Goal: Task Accomplishment & Management: Complete application form

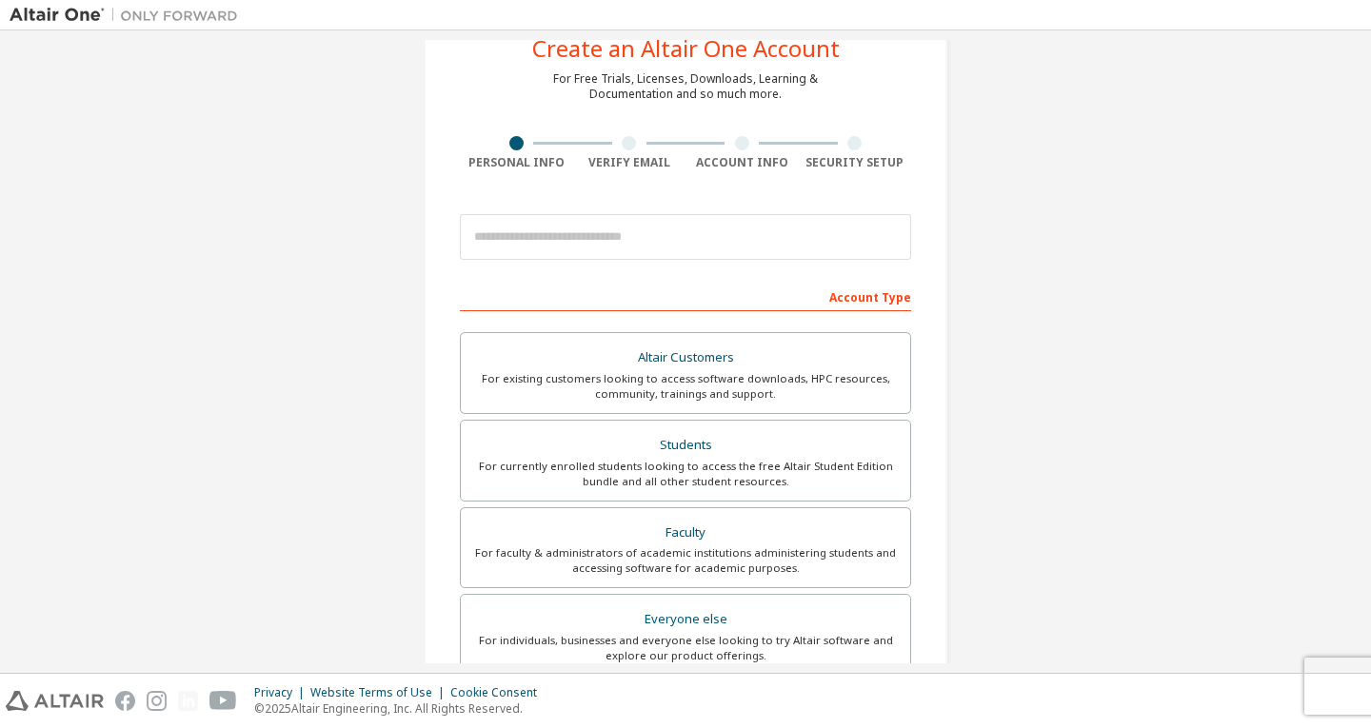
scroll to position [63, 0]
click at [633, 234] on input "email" at bounding box center [685, 236] width 451 height 46
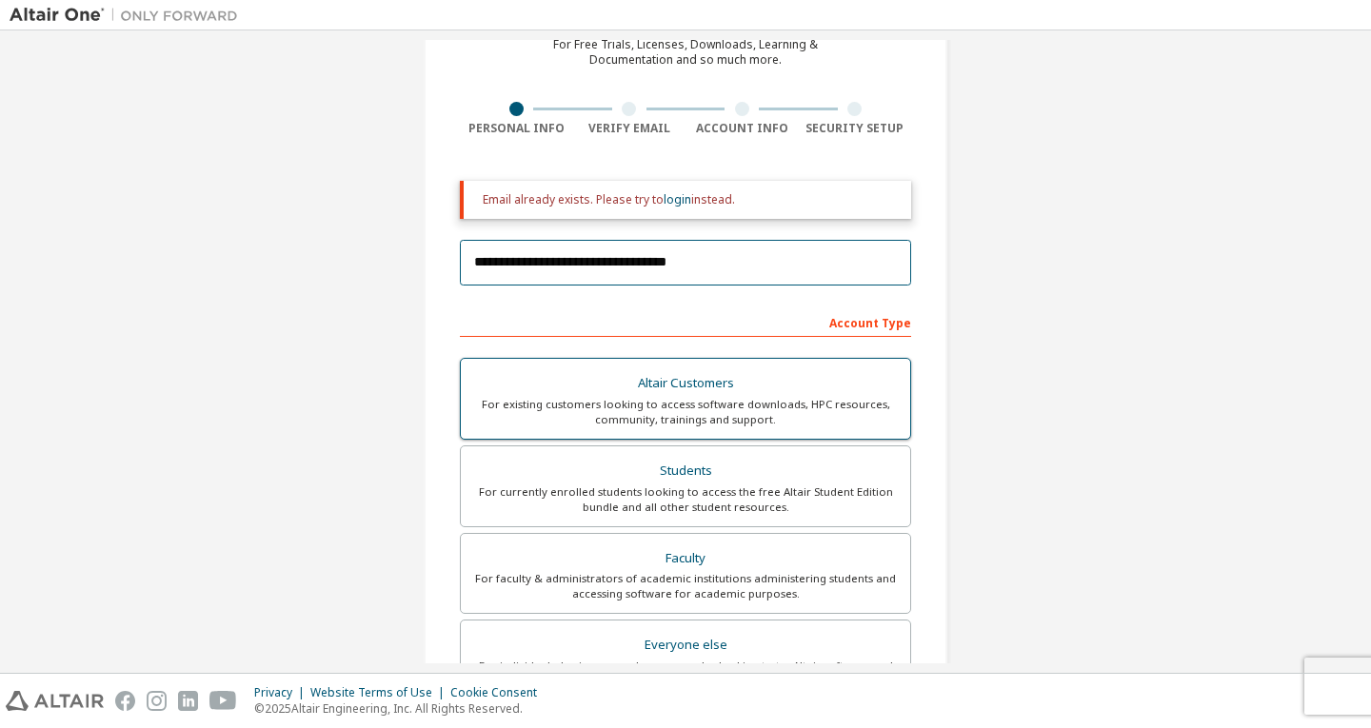
scroll to position [98, 0]
type input "**********"
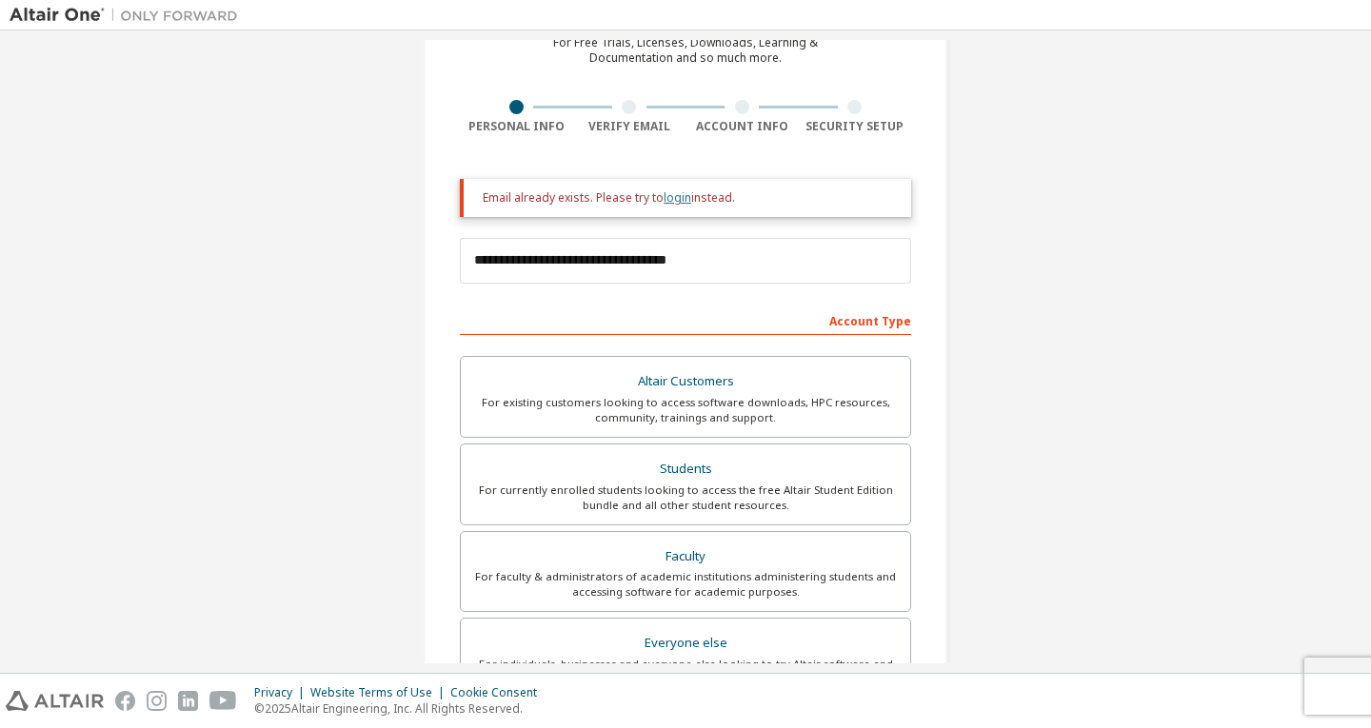
click at [669, 204] on link "login" at bounding box center [678, 197] width 28 height 16
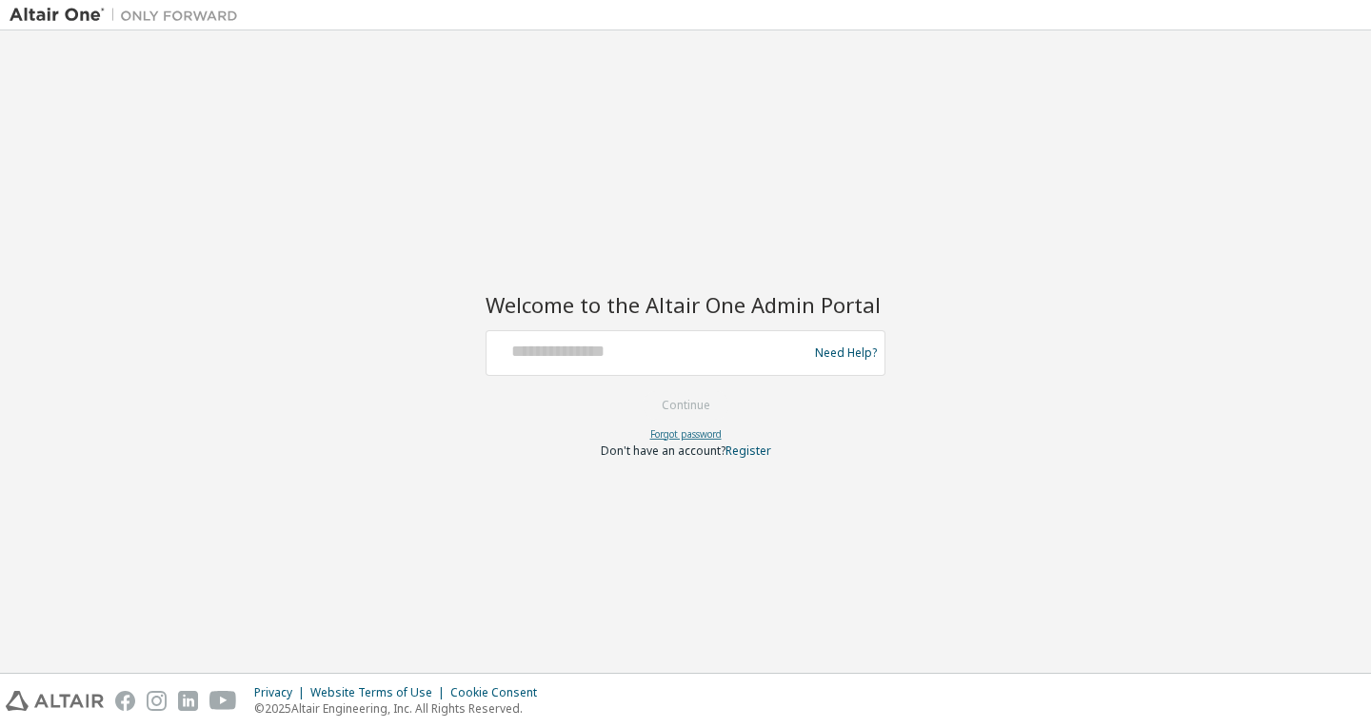
click at [703, 433] on link "Forgot password" at bounding box center [685, 433] width 71 height 13
click at [732, 453] on link "Register" at bounding box center [748, 451] width 46 height 16
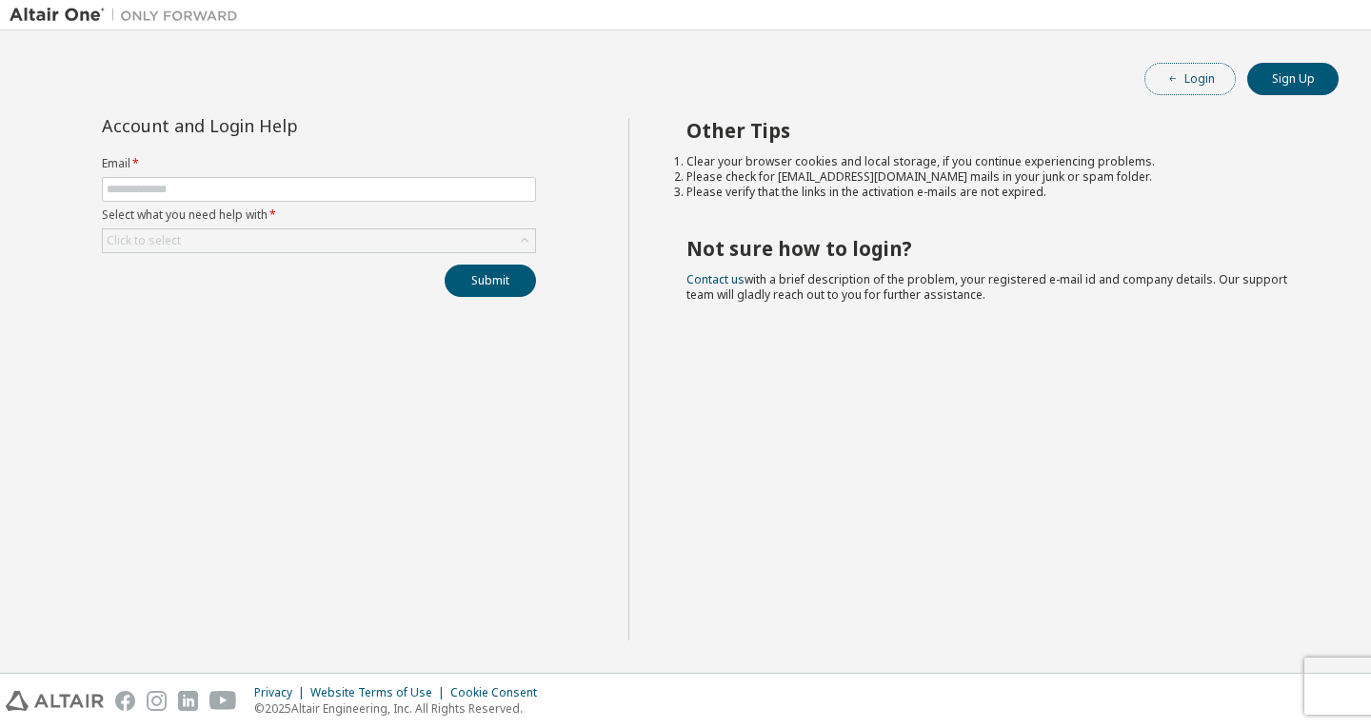
click at [1215, 69] on button "Login" at bounding box center [1189, 79] width 91 height 32
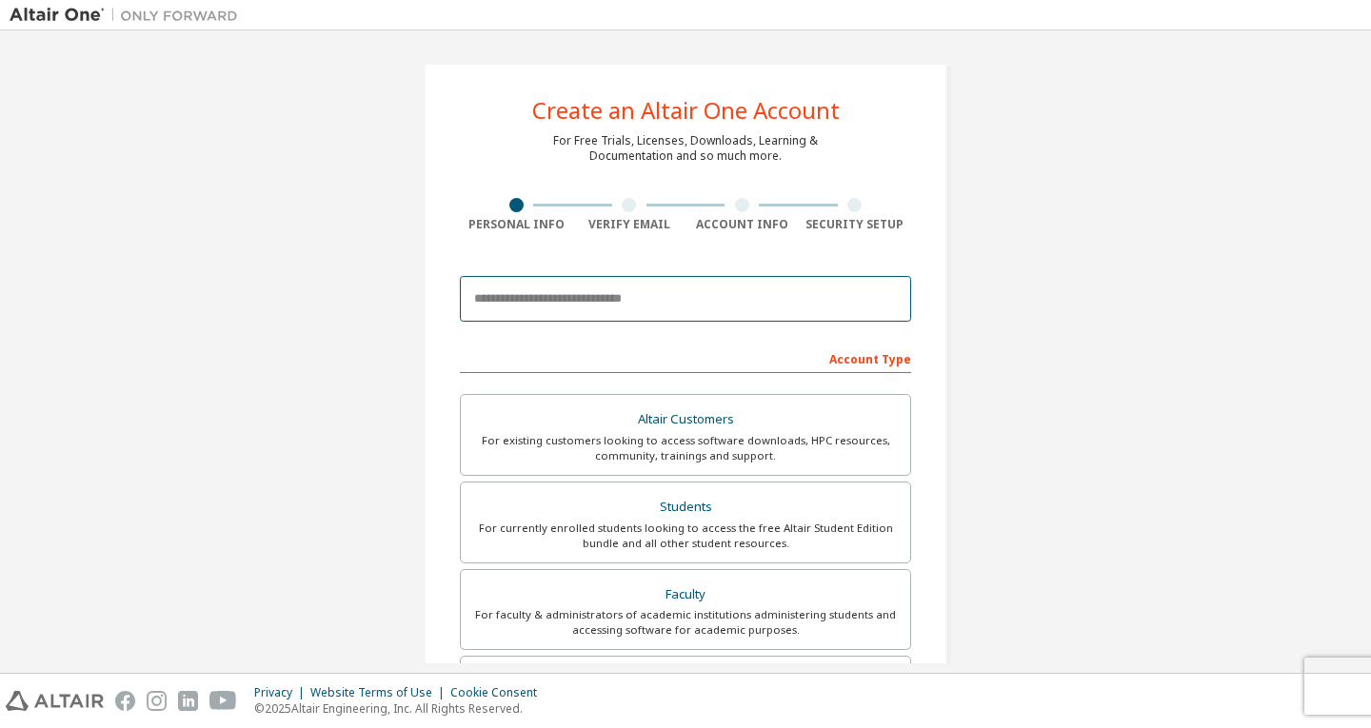
click at [576, 307] on input "email" at bounding box center [685, 299] width 451 height 46
type input "**********"
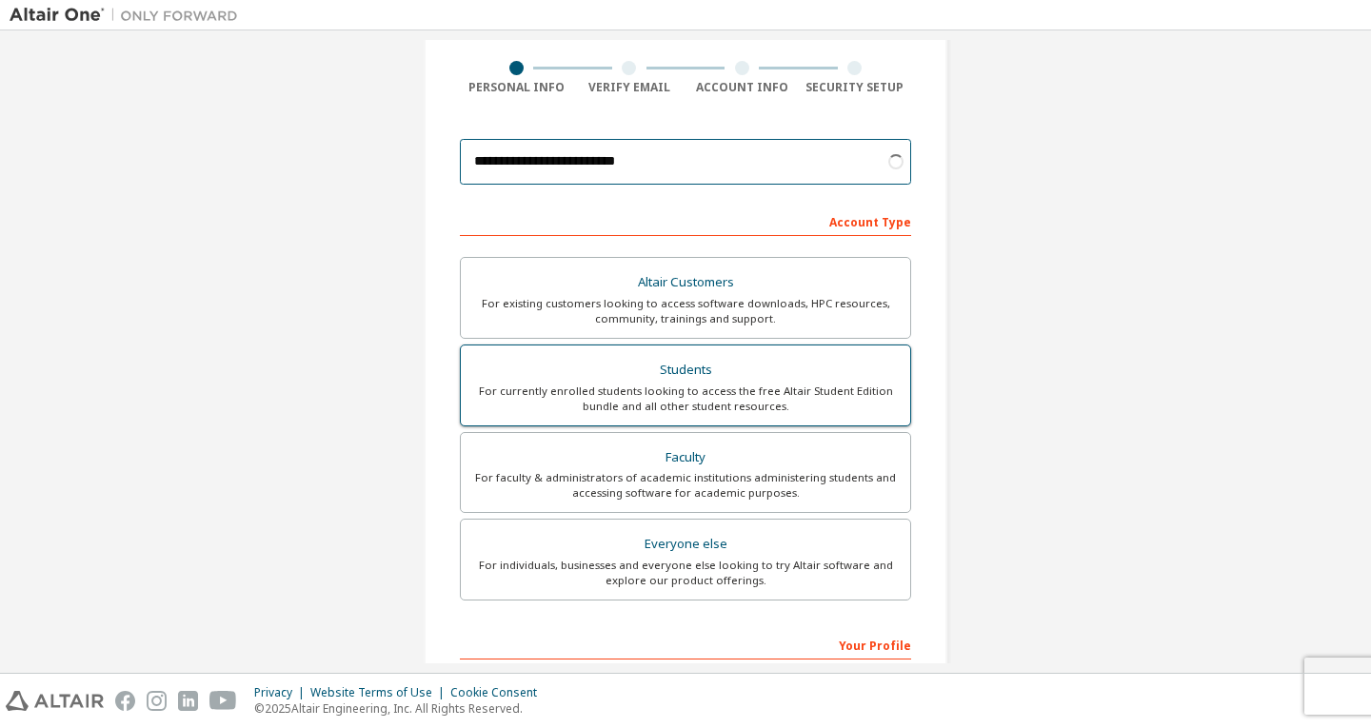
scroll to position [138, 0]
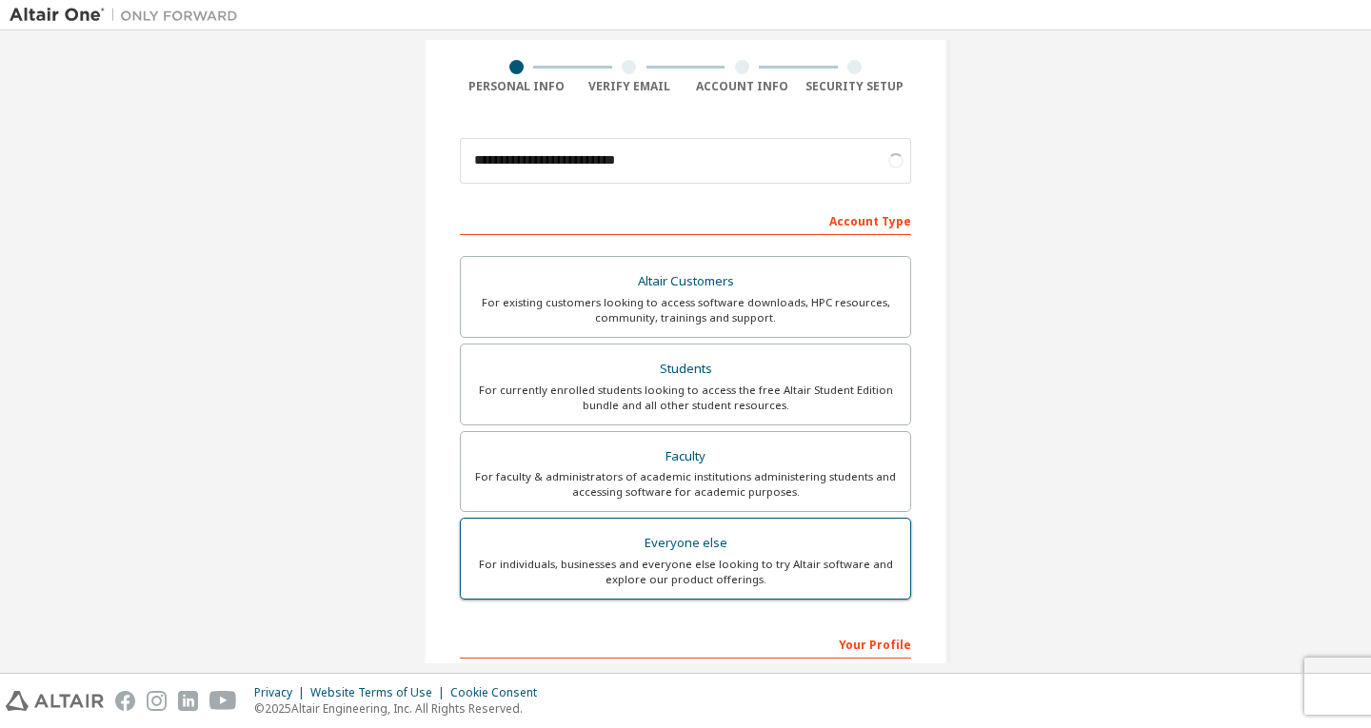
click at [668, 559] on div "For individuals, businesses and everyone else looking to try Altair software an…" at bounding box center [685, 572] width 426 height 30
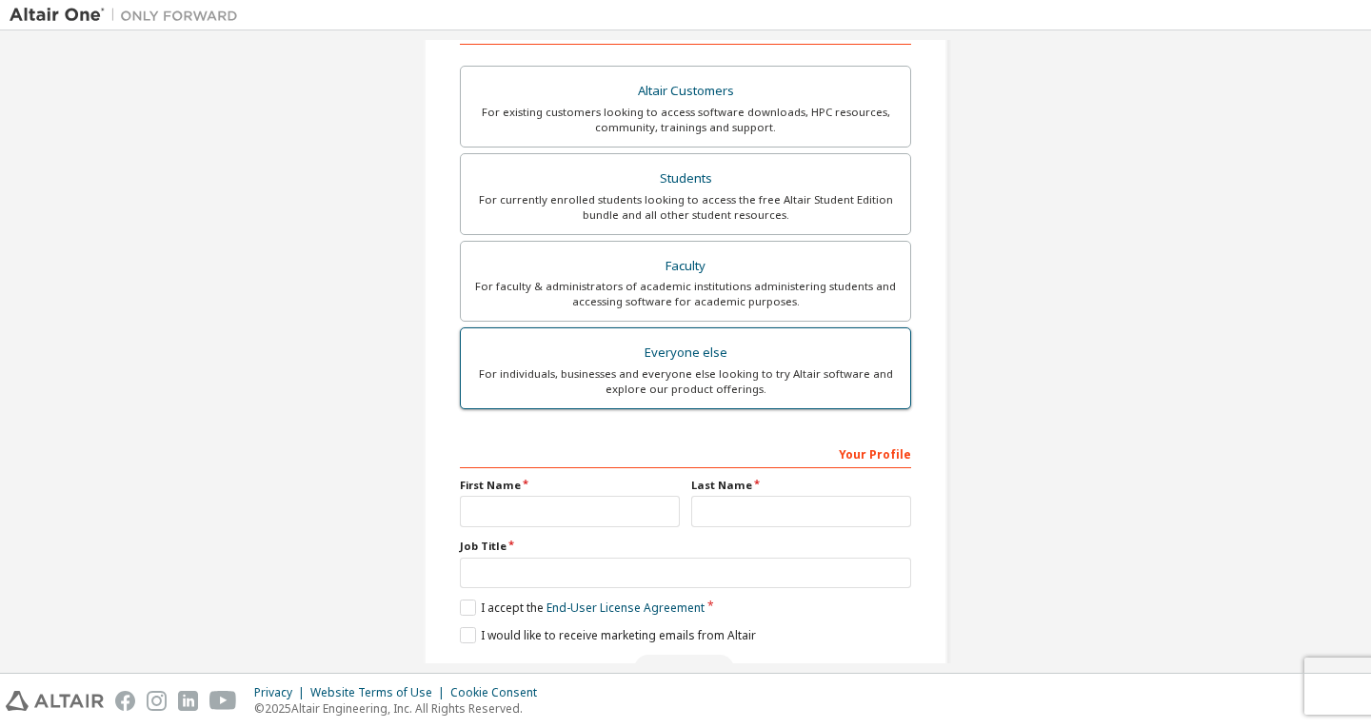
scroll to position [329, 0]
click at [576, 502] on input "text" at bounding box center [570, 510] width 220 height 31
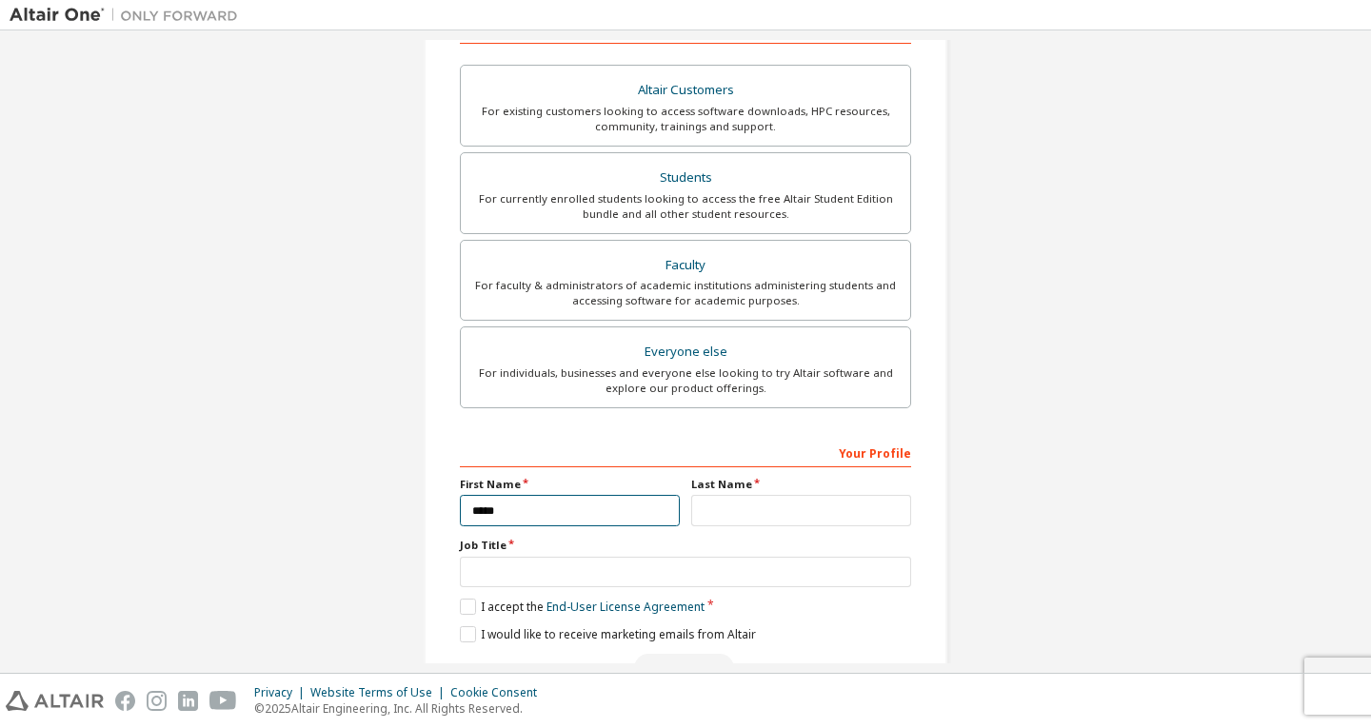
type input "*****"
click at [766, 514] on input "text" at bounding box center [801, 510] width 220 height 31
type input "******"
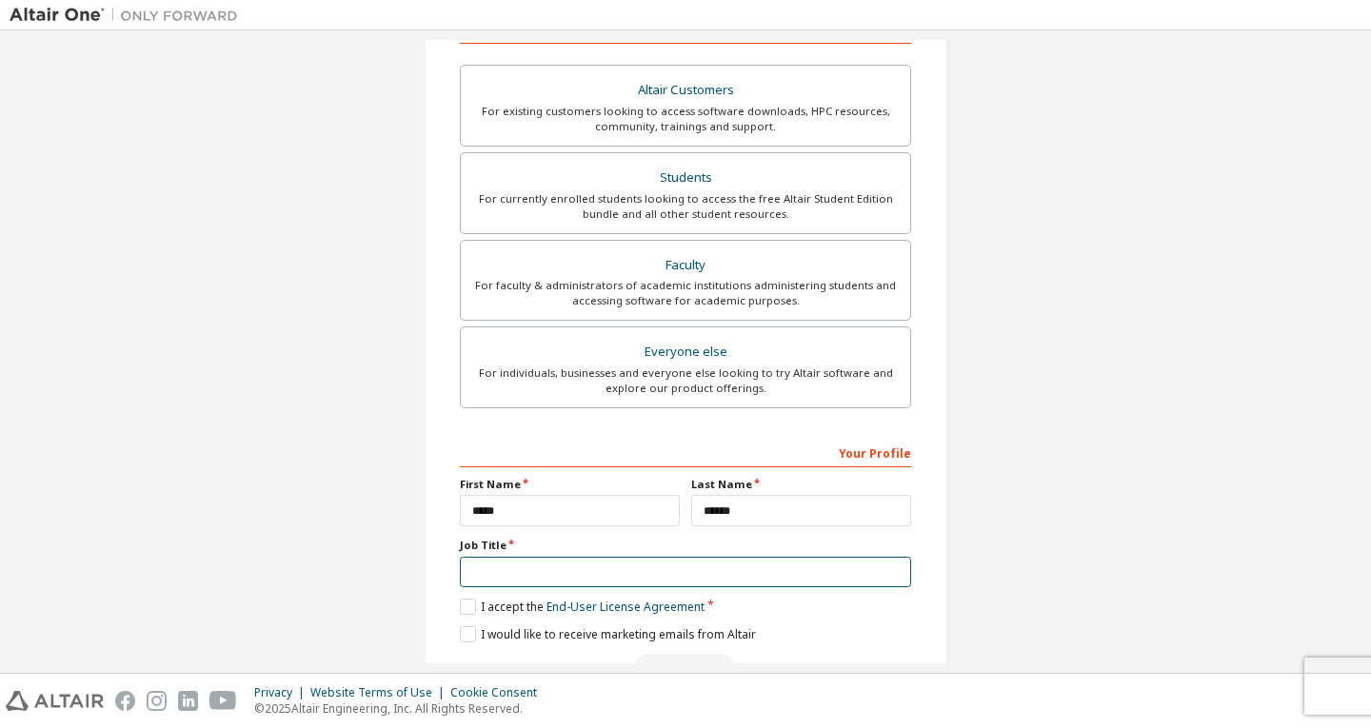
click at [678, 570] on input "text" at bounding box center [685, 572] width 451 height 31
type input "*******"
click at [461, 605] on label "I accept the End-User License Agreement" at bounding box center [582, 607] width 245 height 16
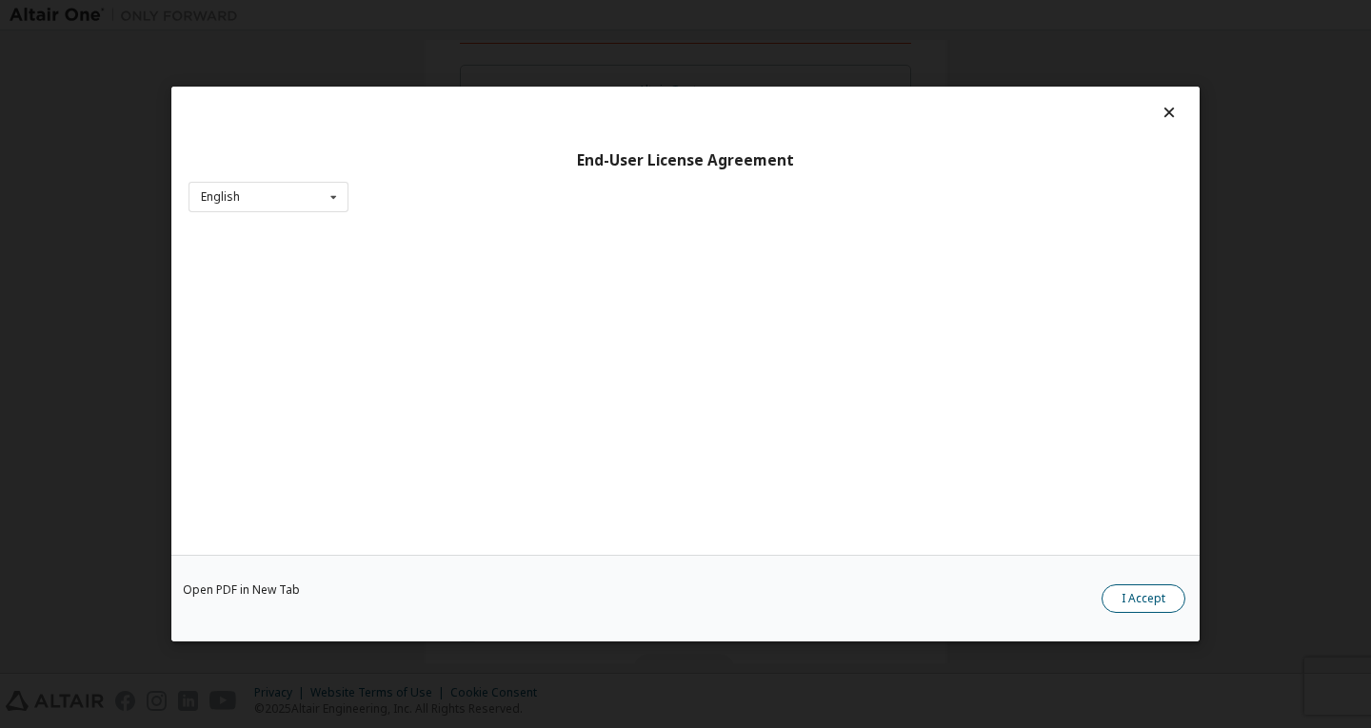
click at [1140, 605] on button "I Accept" at bounding box center [1143, 599] width 84 height 29
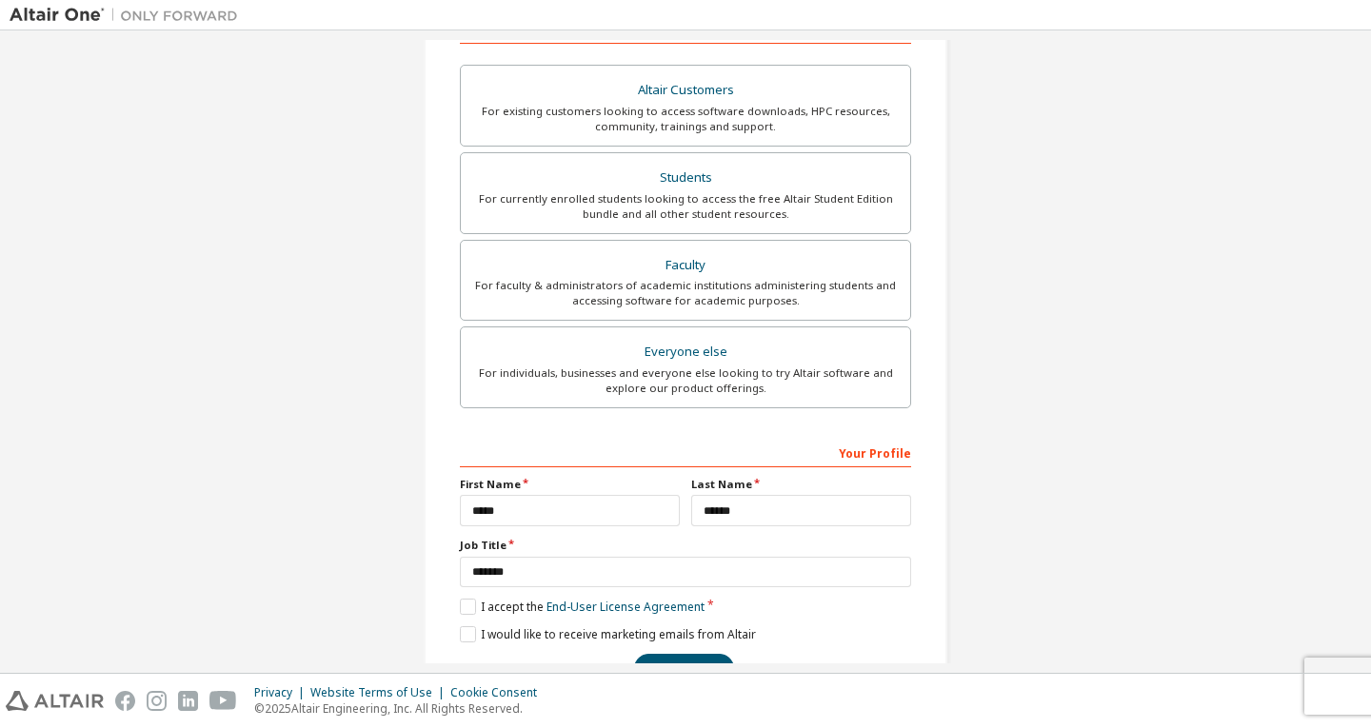
scroll to position [385, 0]
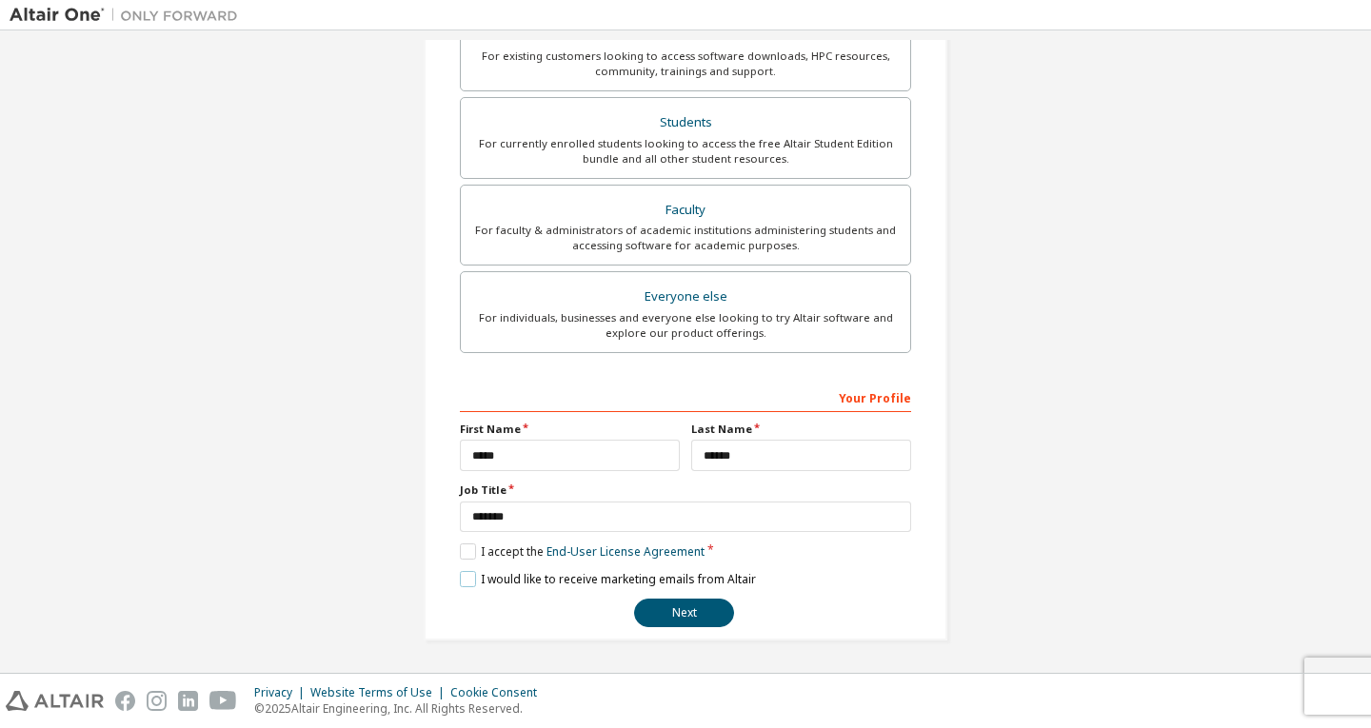
click at [466, 577] on label "I would like to receive marketing emails from Altair" at bounding box center [608, 579] width 296 height 16
click at [689, 626] on button "Next" at bounding box center [684, 613] width 100 height 29
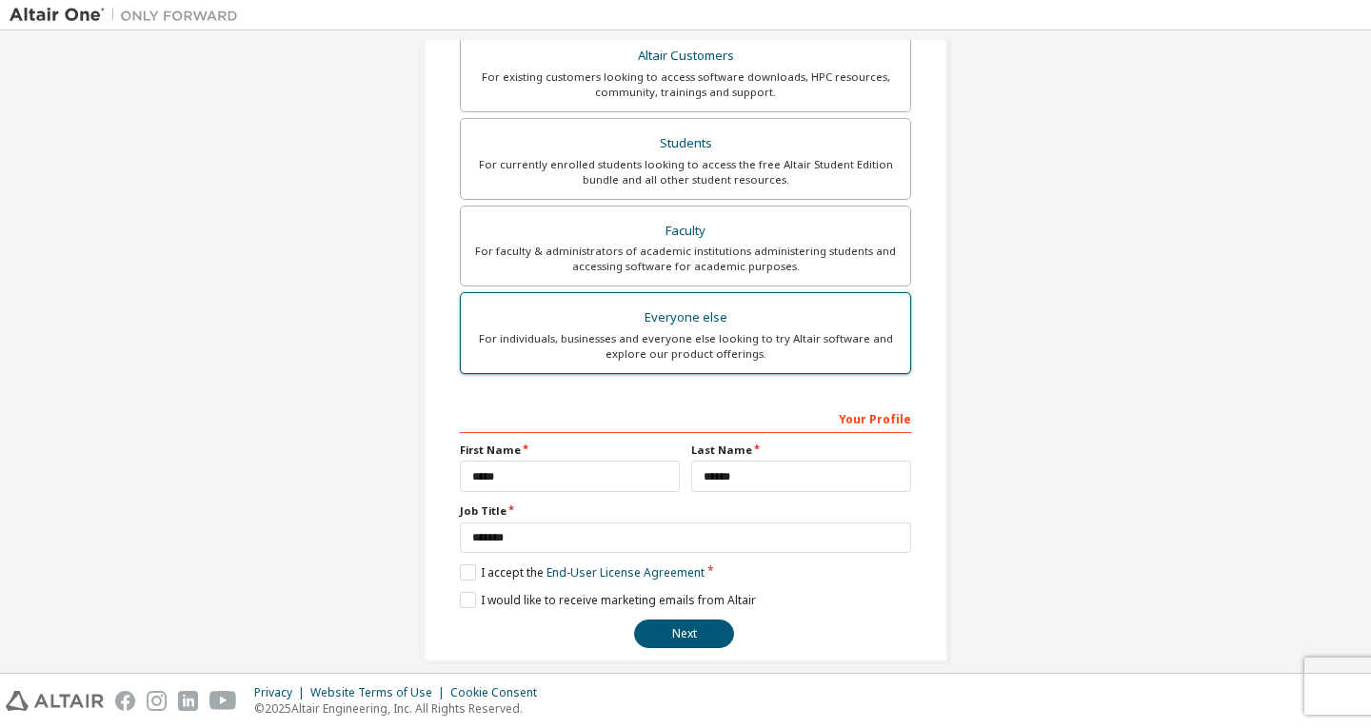
scroll to position [370, 0]
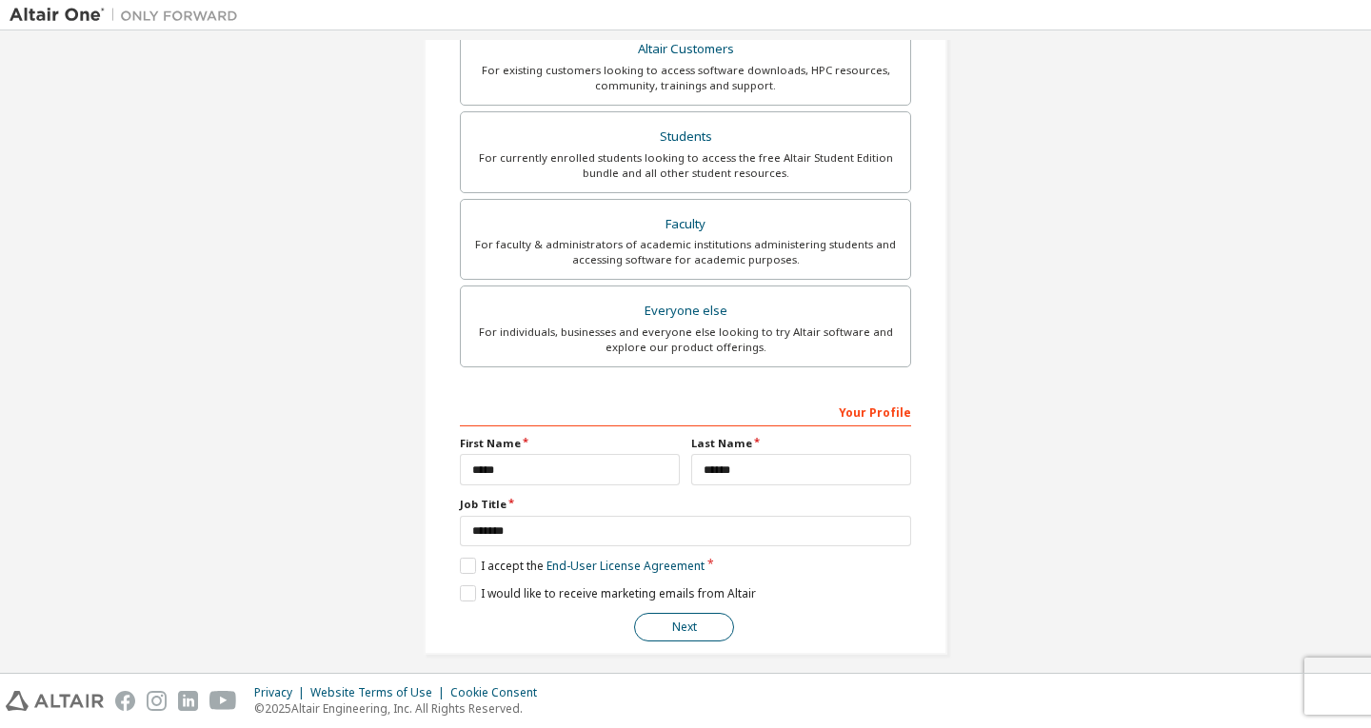
click at [689, 636] on button "Next" at bounding box center [684, 627] width 100 height 29
drag, startPoint x: 689, startPoint y: 636, endPoint x: 674, endPoint y: 624, distance: 19.6
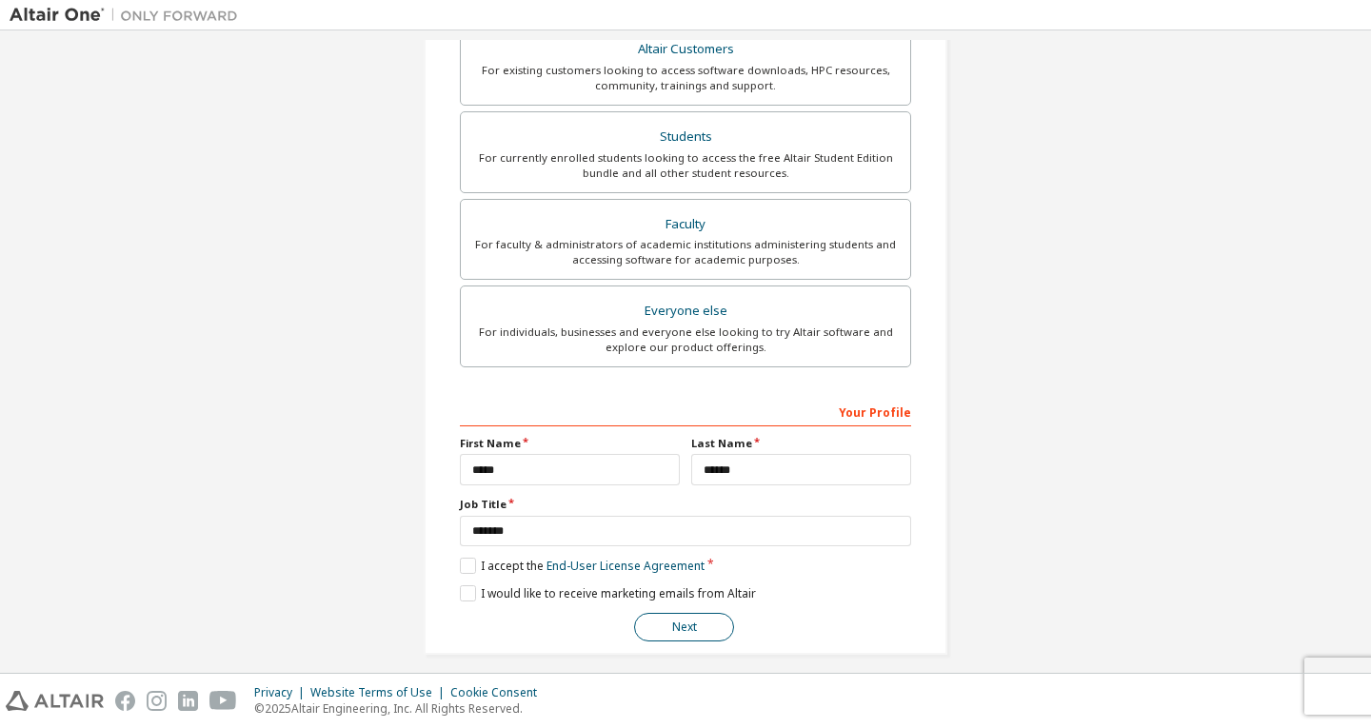
click at [674, 624] on button "Next" at bounding box center [684, 627] width 100 height 29
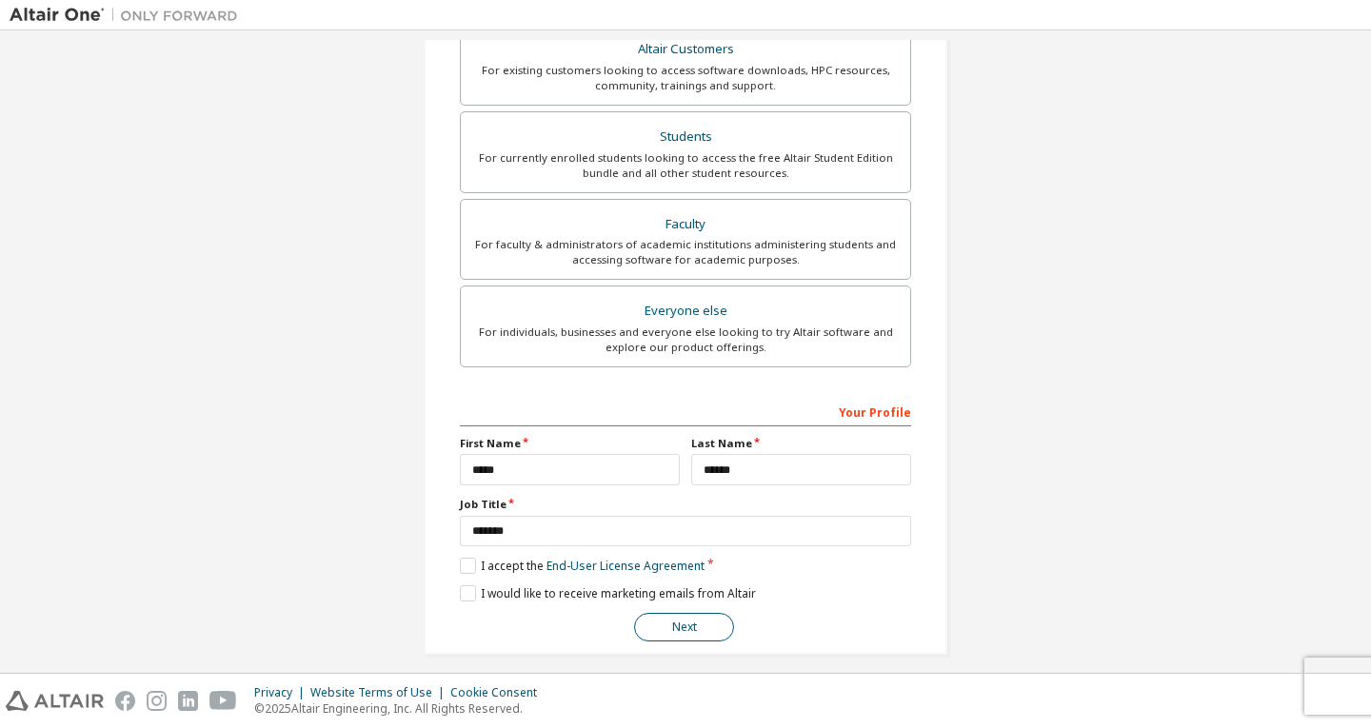
click at [674, 624] on button "Next" at bounding box center [684, 627] width 100 height 29
click at [634, 613] on button "Next" at bounding box center [684, 627] width 100 height 29
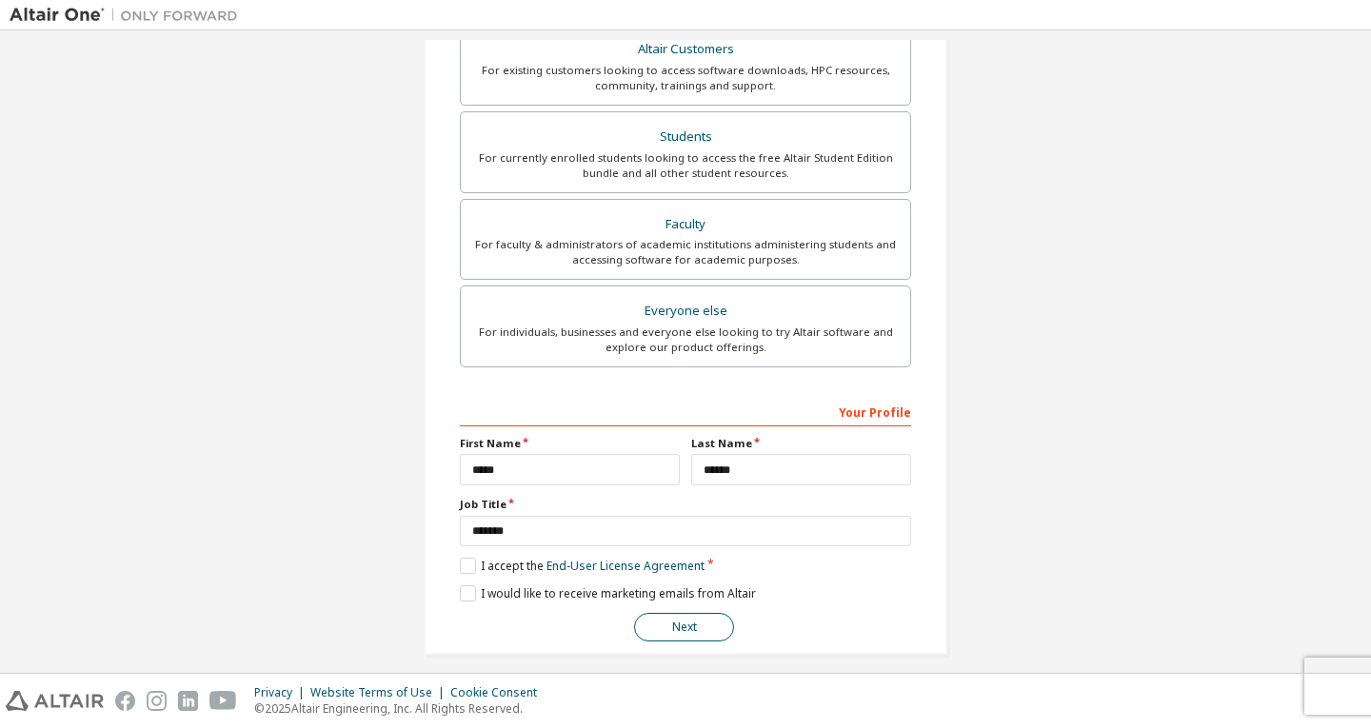
click at [634, 613] on button "Next" at bounding box center [684, 627] width 100 height 29
click at [463, 592] on label "I would like to receive marketing emails from Altair" at bounding box center [608, 593] width 296 height 16
click at [652, 630] on button "Next" at bounding box center [684, 627] width 100 height 29
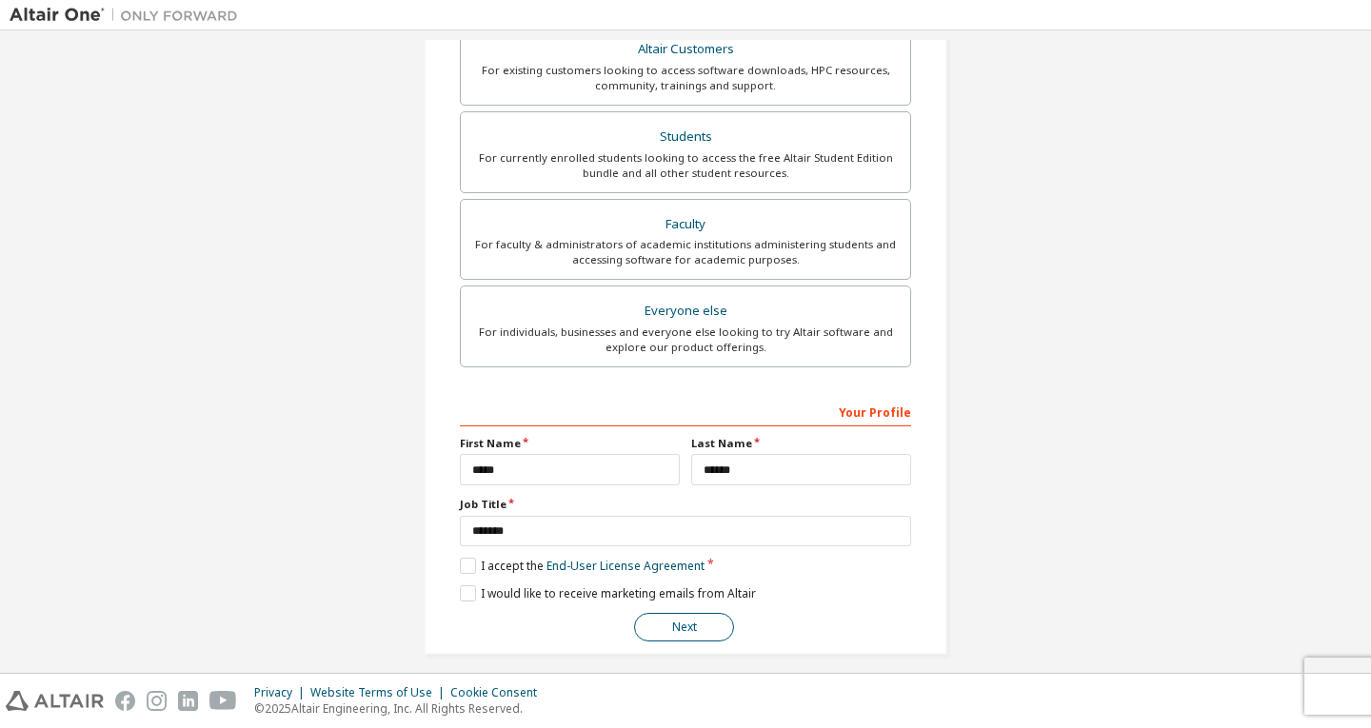
click at [652, 630] on button "Next" at bounding box center [684, 627] width 100 height 29
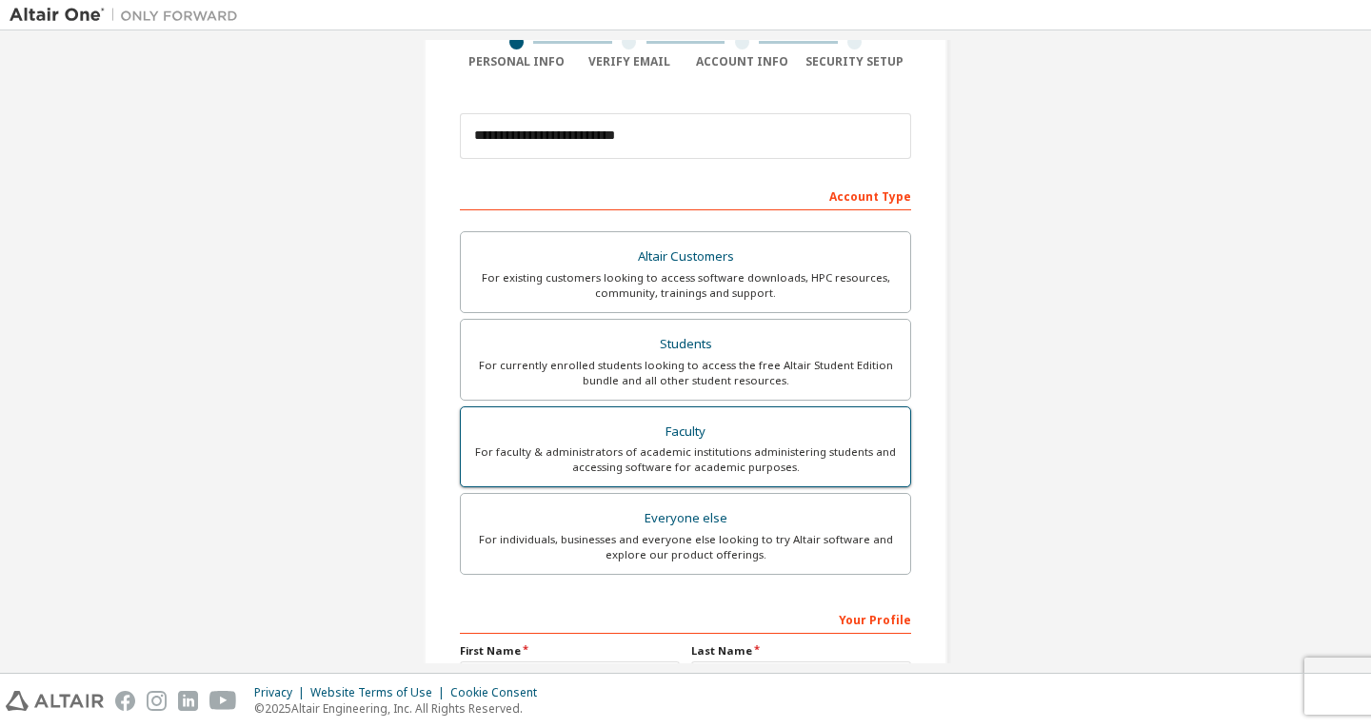
scroll to position [169, 0]
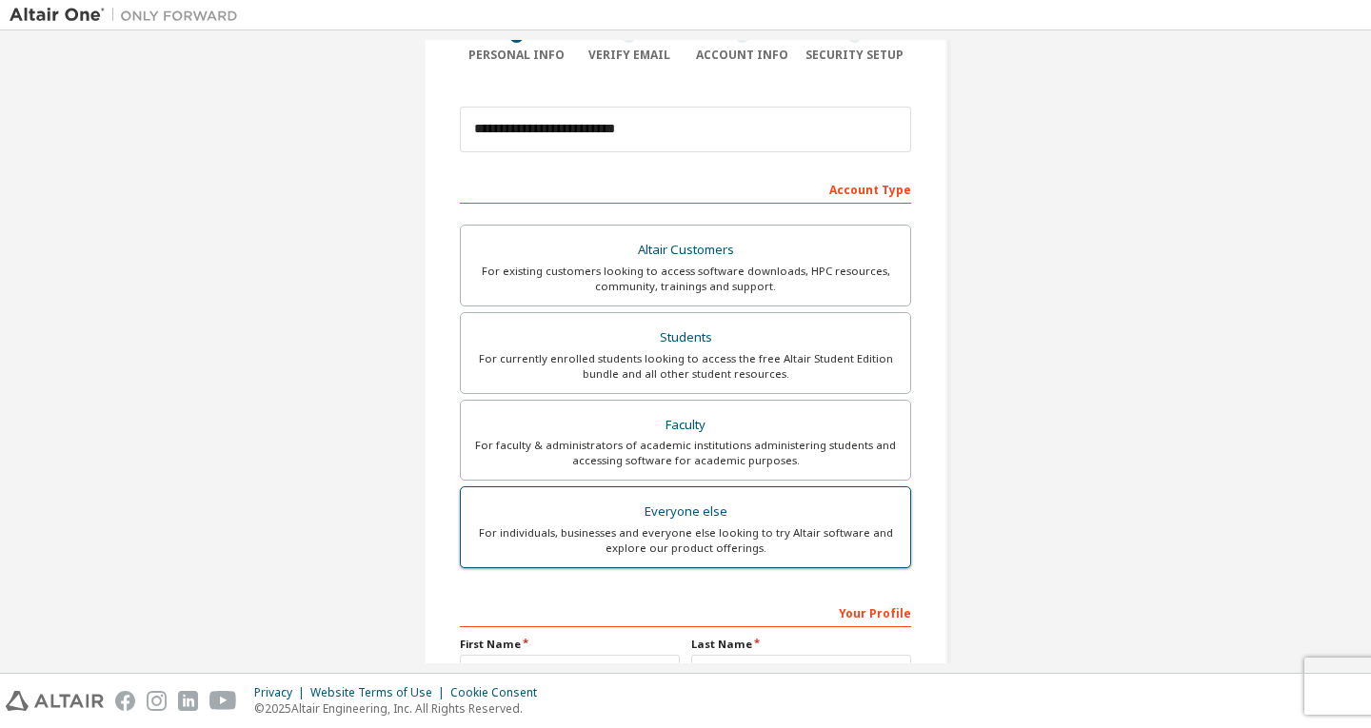
click at [660, 565] on label "Everyone else For individuals, businesses and everyone else looking to try Alta…" at bounding box center [685, 527] width 451 height 82
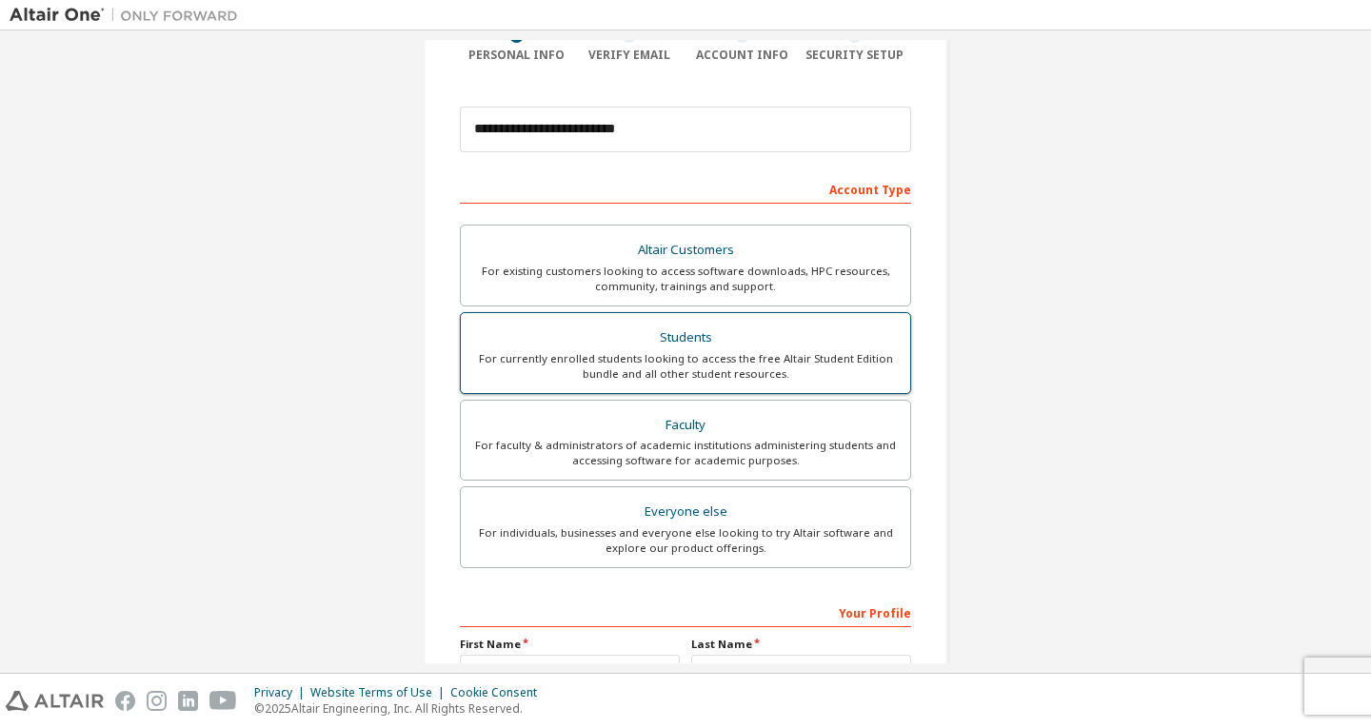
click at [701, 320] on label "Students For currently enrolled students looking to access the free Altair Stud…" at bounding box center [685, 353] width 451 height 82
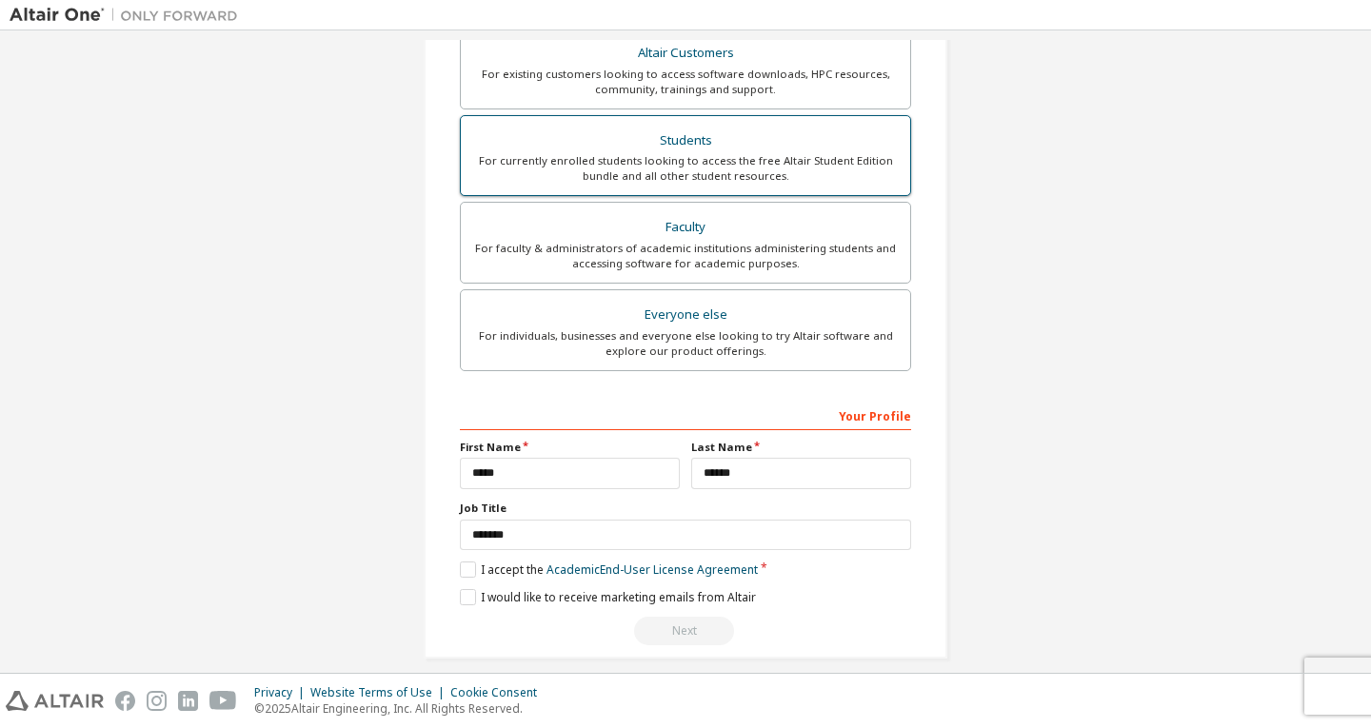
scroll to position [450, 0]
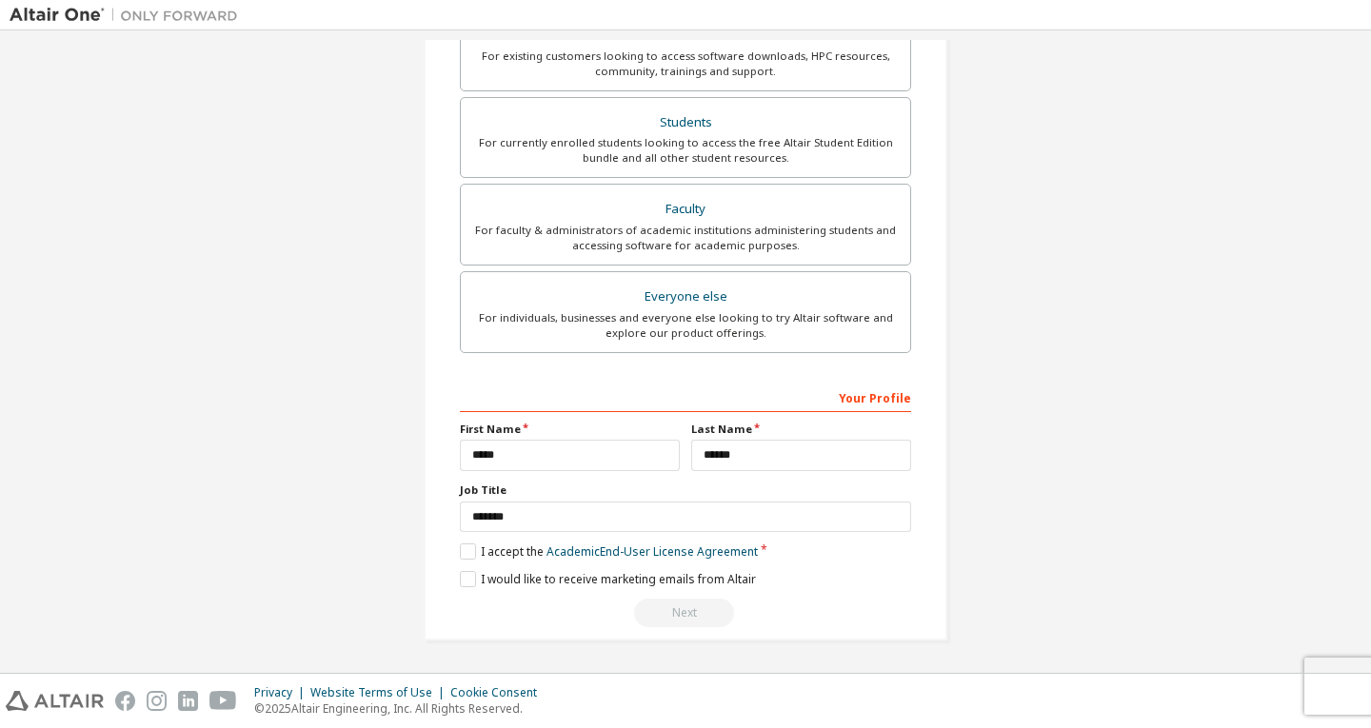
click at [463, 561] on div "**********" at bounding box center [685, 505] width 451 height 247
click at [464, 551] on label "I accept the Academic End-User License Agreement" at bounding box center [609, 552] width 298 height 16
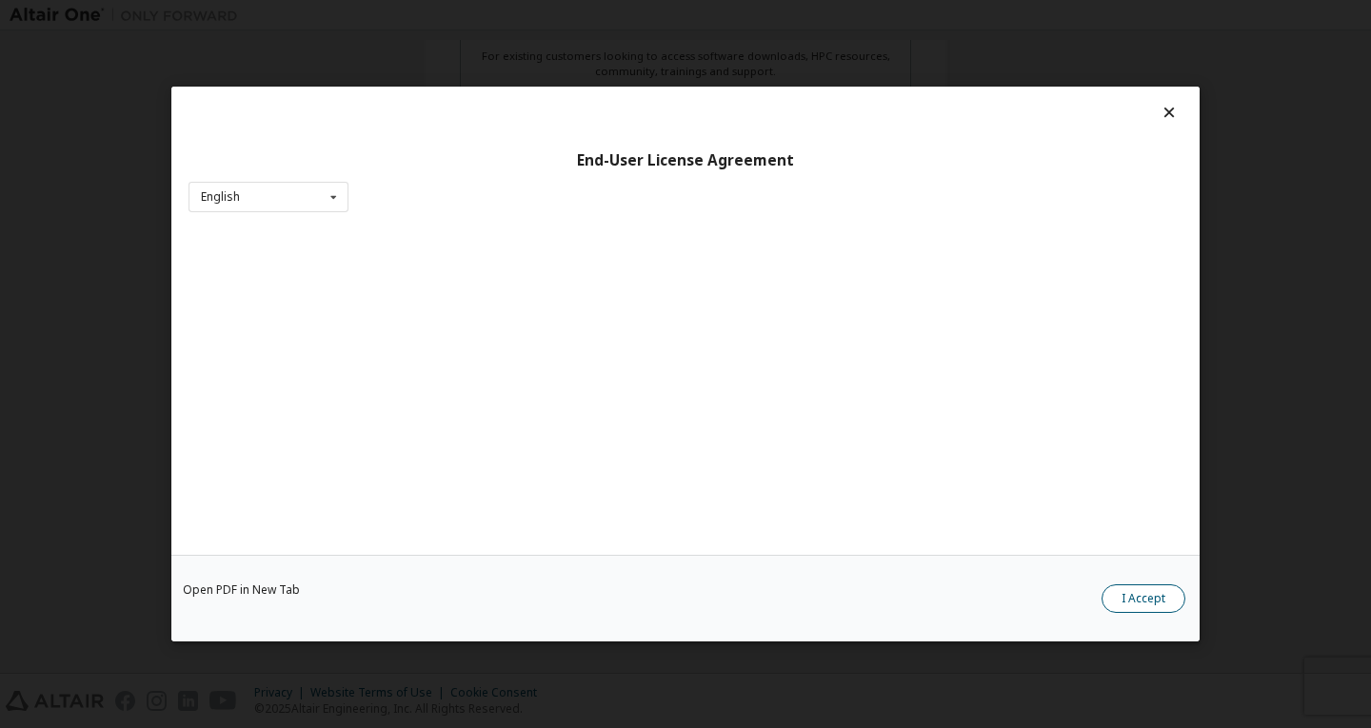
click at [1156, 603] on button "I Accept" at bounding box center [1143, 599] width 84 height 29
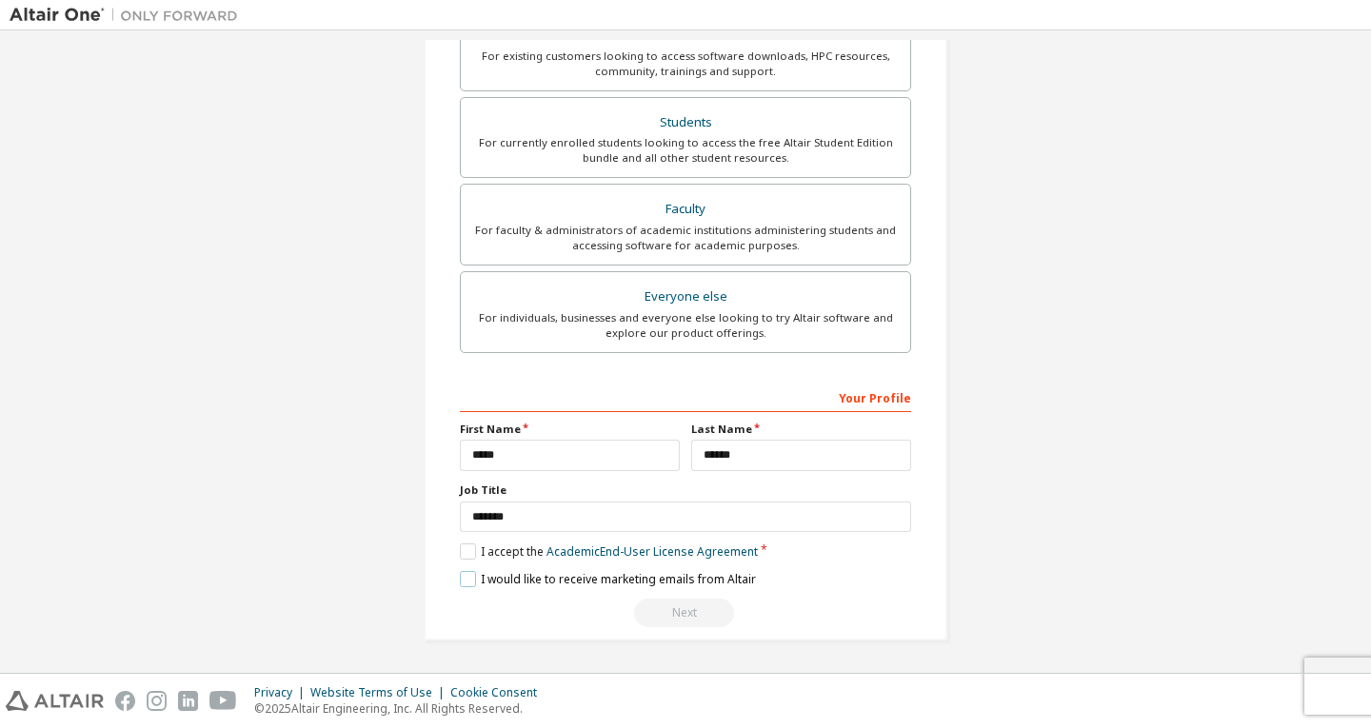
click at [468, 579] on label "I would like to receive marketing emails from Altair" at bounding box center [608, 579] width 296 height 16
click at [684, 618] on div "Next" at bounding box center [685, 613] width 451 height 29
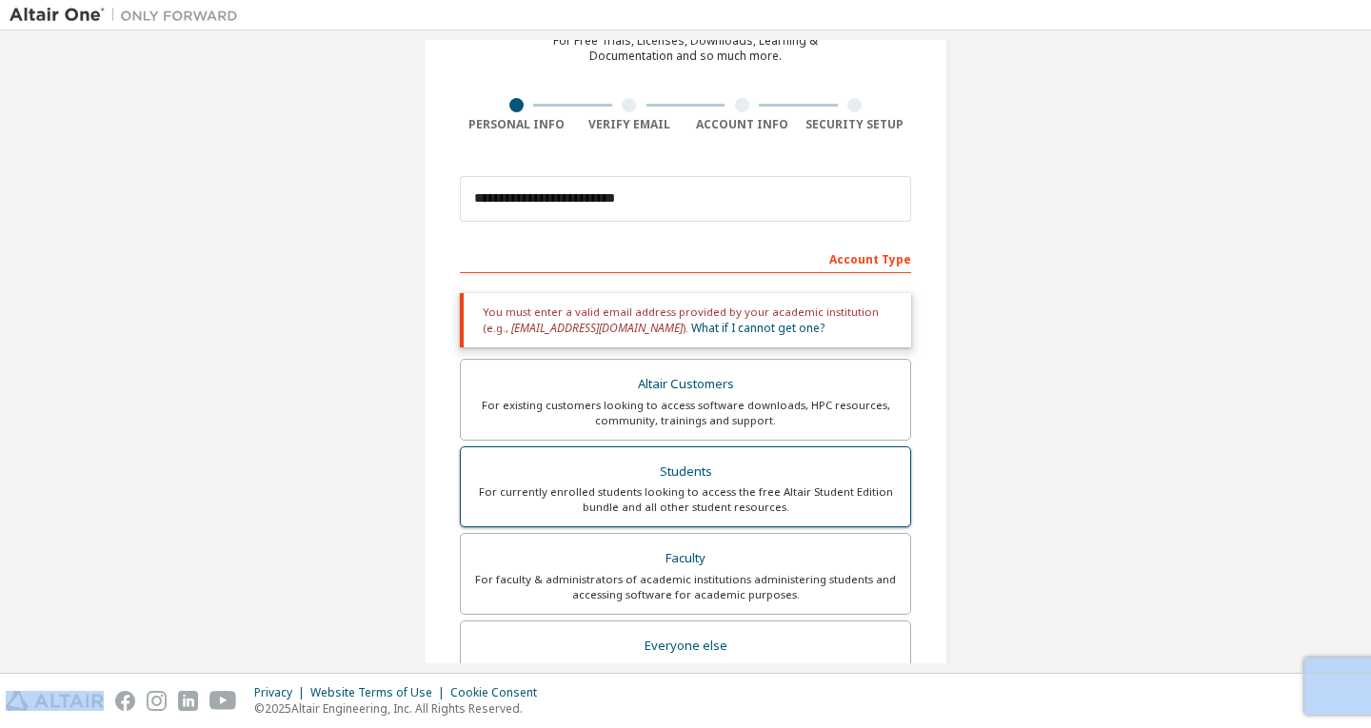
scroll to position [99, 0]
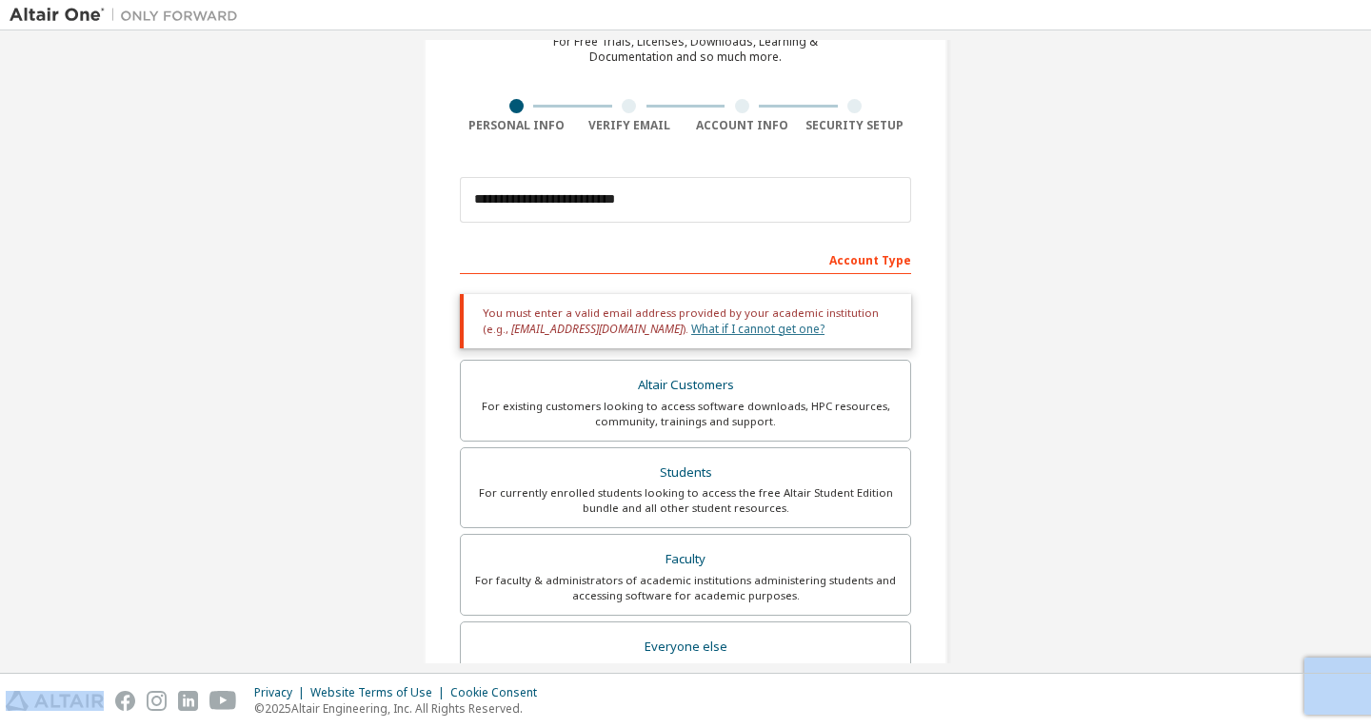
click at [691, 321] on link "What if I cannot get one?" at bounding box center [757, 329] width 133 height 16
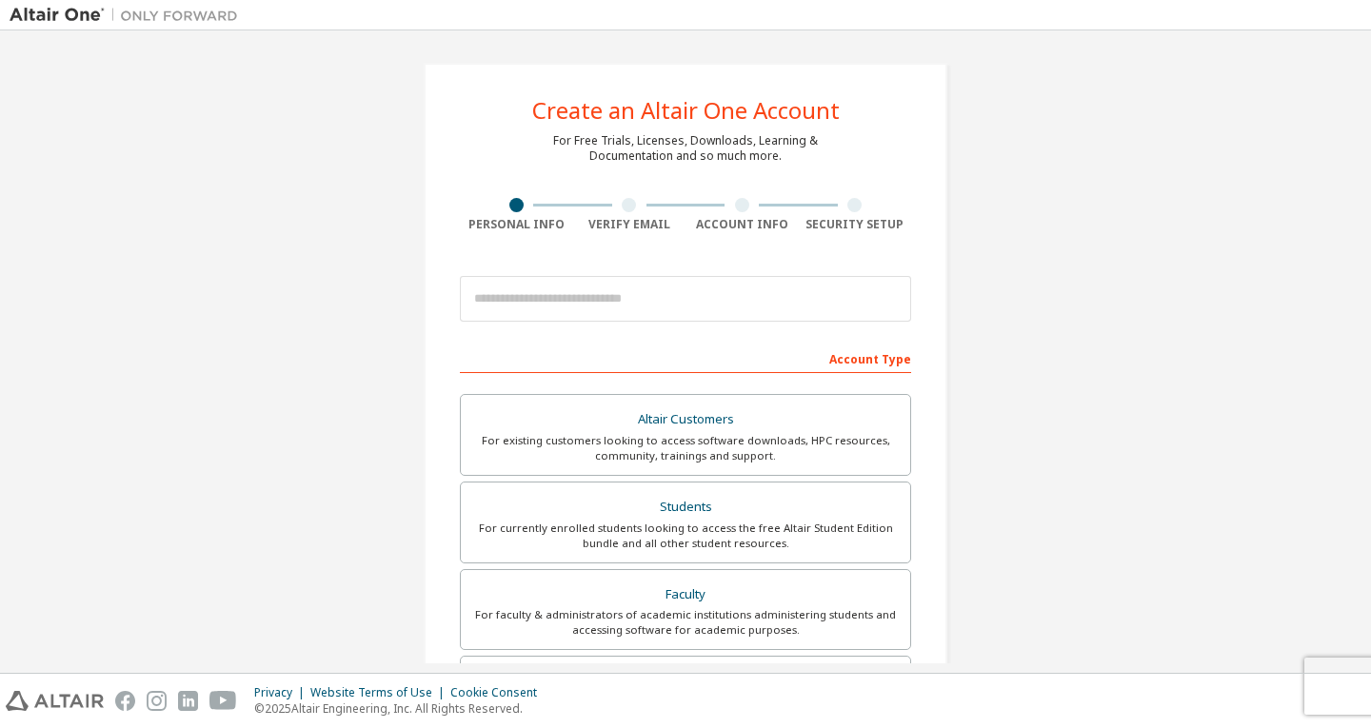
click at [641, 222] on div "Verify Email" at bounding box center [629, 224] width 113 height 15
click at [615, 210] on div at bounding box center [629, 205] width 113 height 14
click at [624, 210] on div at bounding box center [629, 205] width 14 height 14
click at [742, 214] on div "Account Info" at bounding box center [741, 215] width 113 height 34
click at [842, 236] on div "Create an Altair One Account For Free Trials, Licenses, Downloads, Learning & D…" at bounding box center [686, 544] width 524 height 962
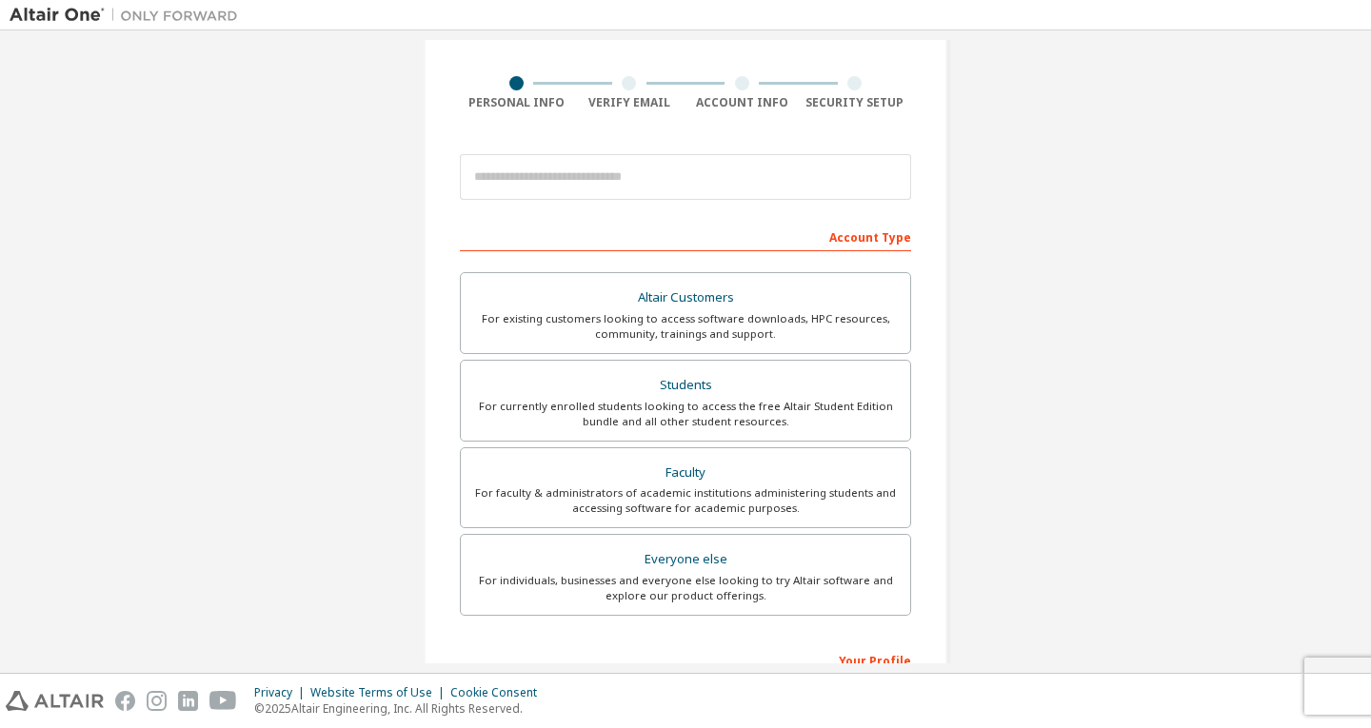
scroll to position [126, 0]
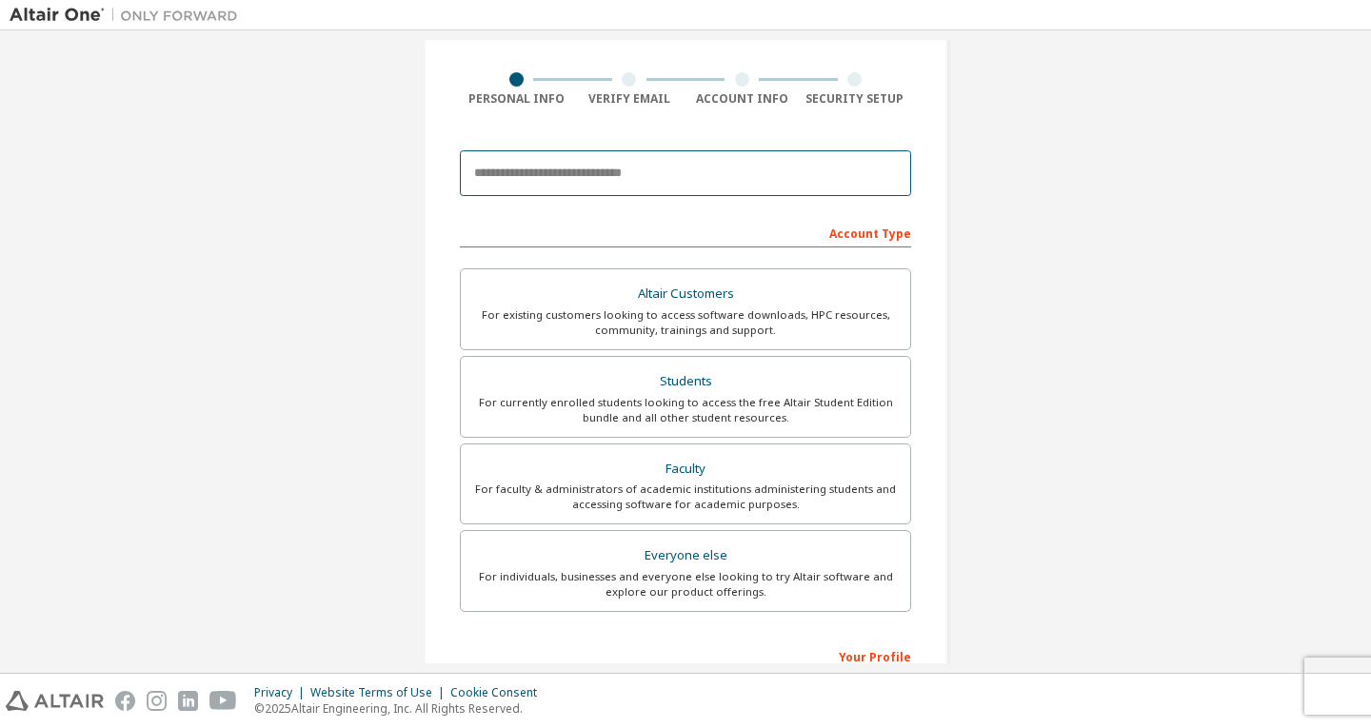
click at [509, 180] on input "email" at bounding box center [685, 173] width 451 height 46
type input "**********"
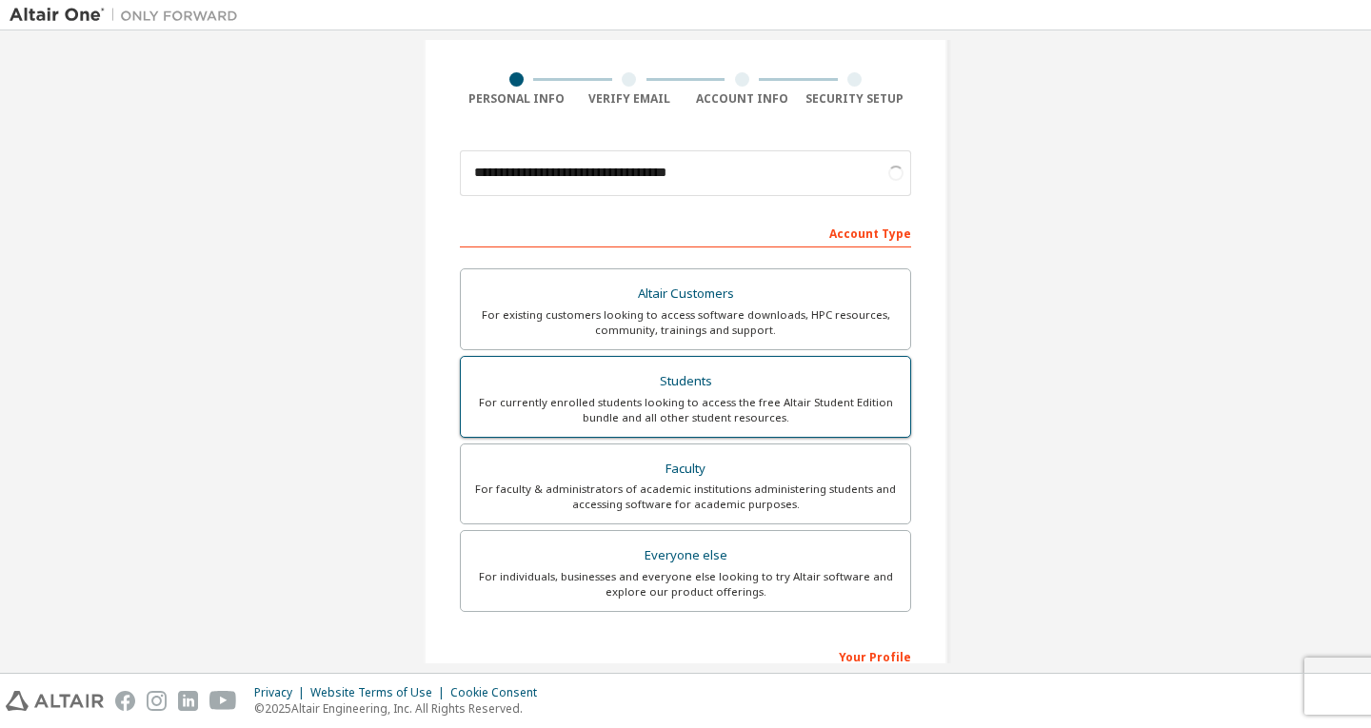
click at [637, 409] on div "For currently enrolled students looking to access the free Altair Student Editi…" at bounding box center [685, 410] width 426 height 30
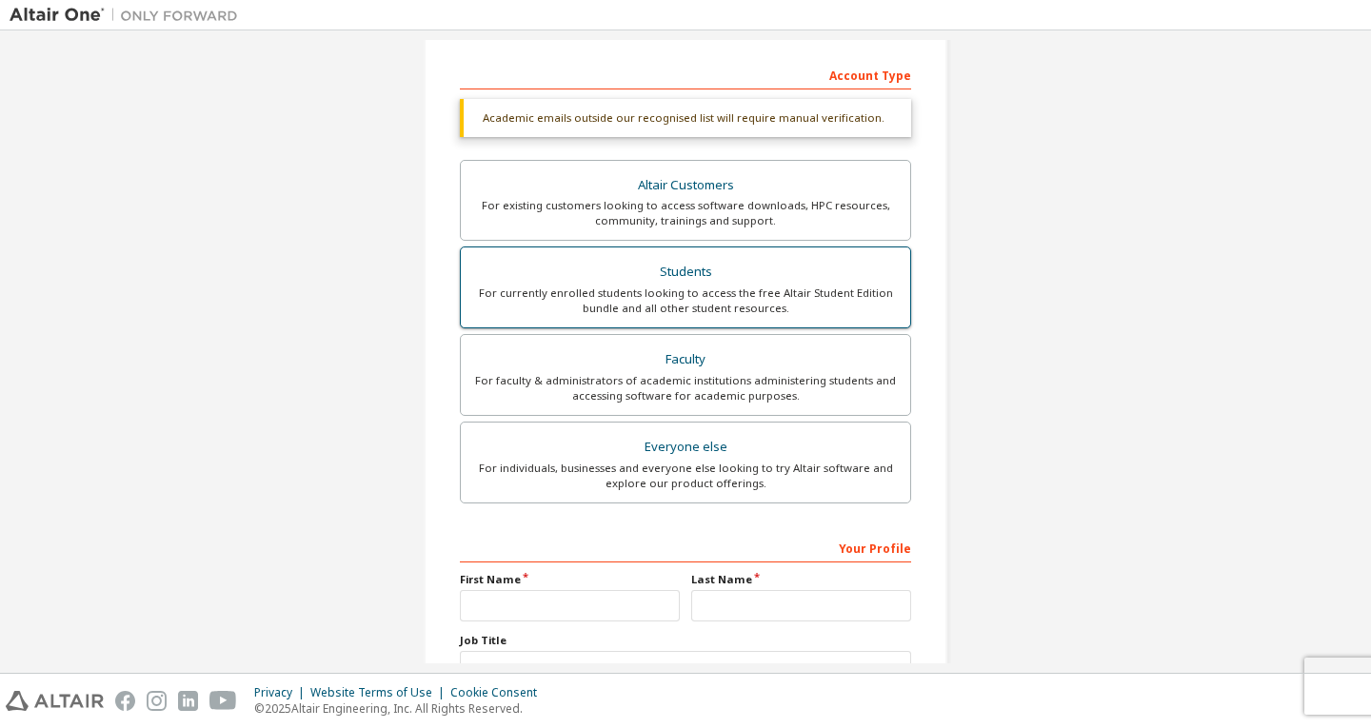
scroll to position [287, 0]
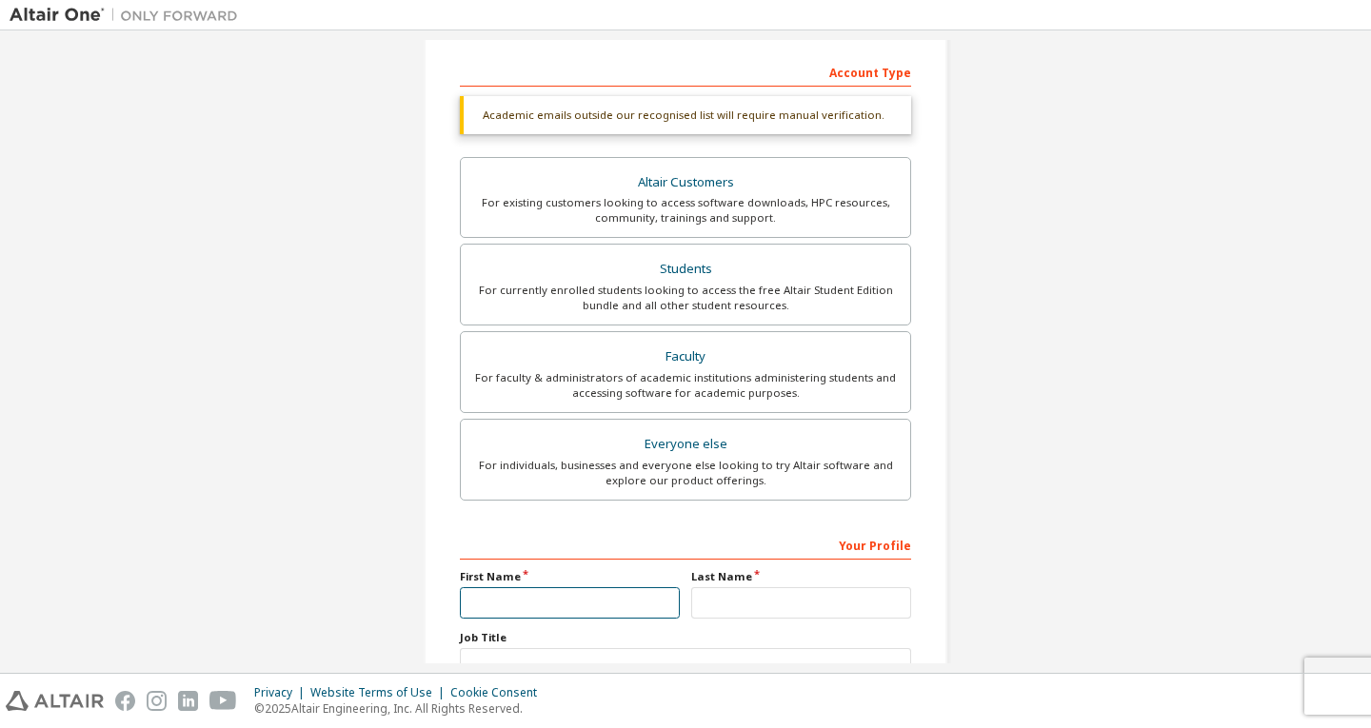
click at [473, 595] on input "text" at bounding box center [570, 602] width 220 height 31
type input "*****"
click at [716, 599] on input "text" at bounding box center [801, 602] width 220 height 31
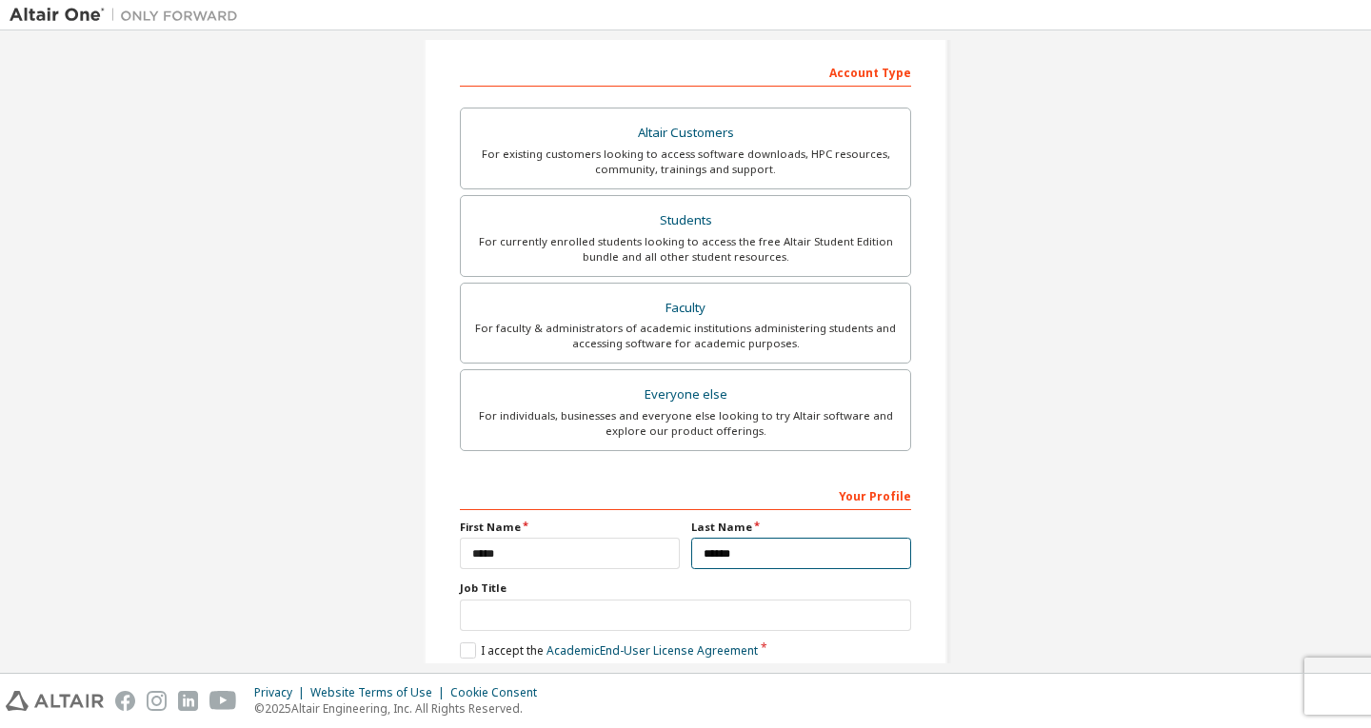
type input "******"
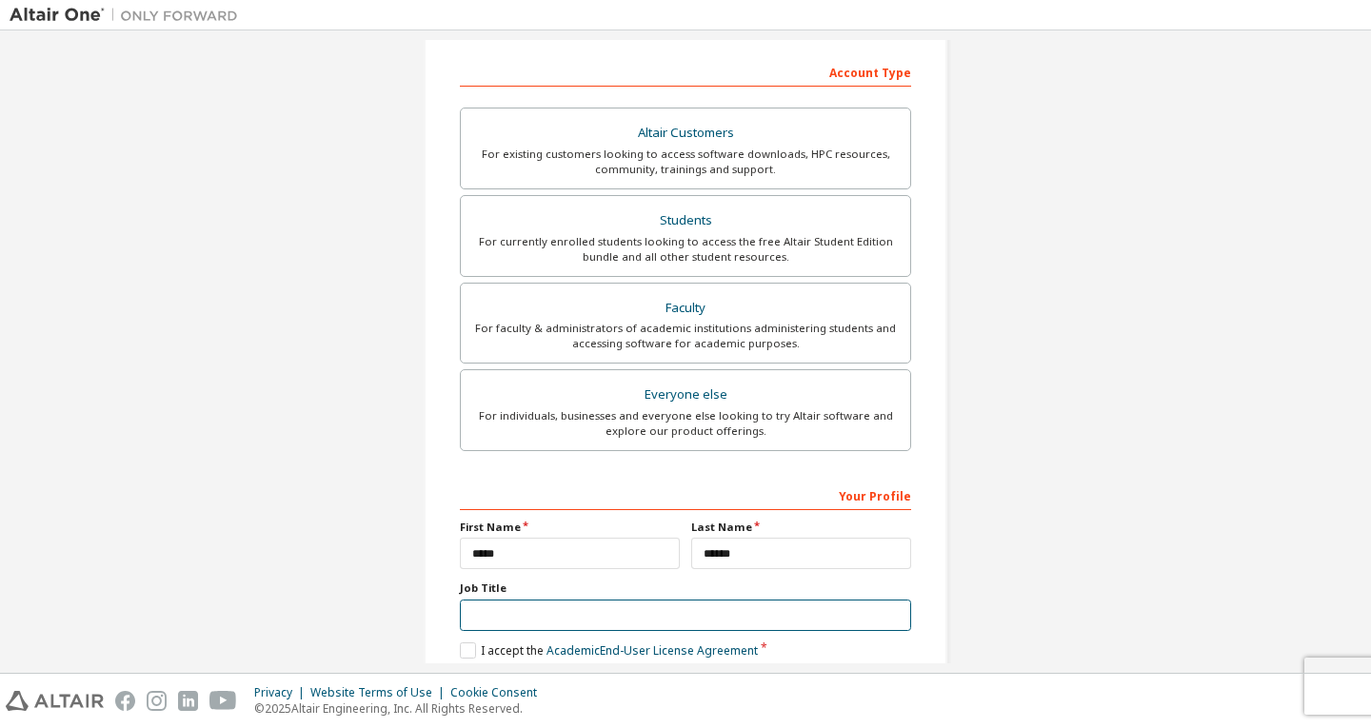
click at [509, 620] on input "text" at bounding box center [685, 615] width 451 height 31
type input "*******"
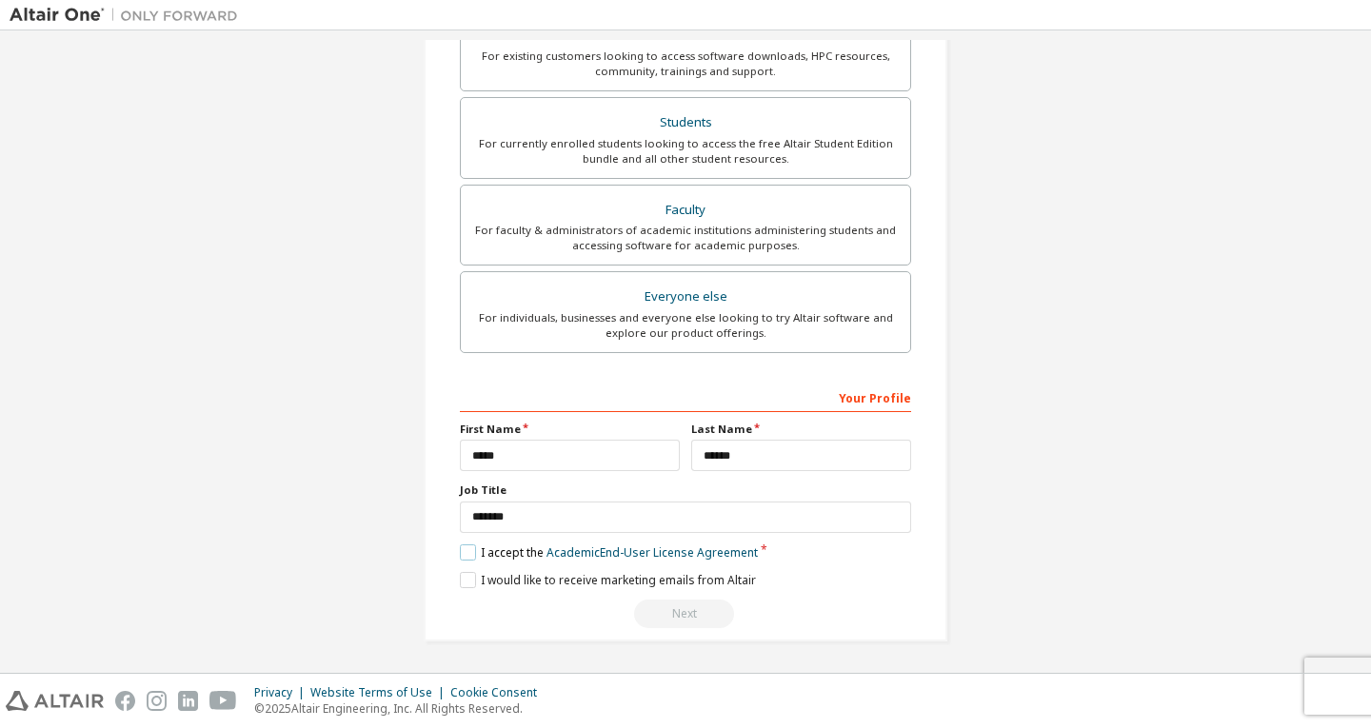
click at [460, 553] on label "I accept the Academic End-User License Agreement" at bounding box center [609, 553] width 298 height 16
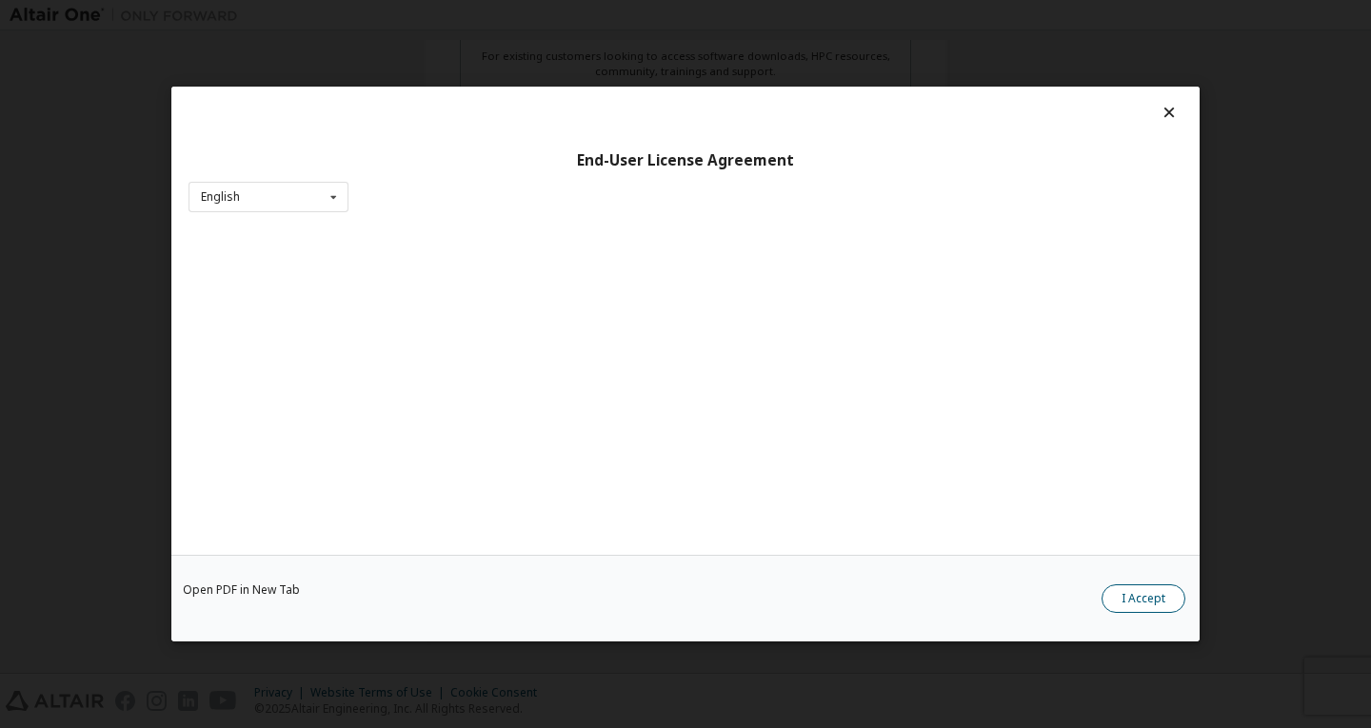
click at [1161, 602] on button "I Accept" at bounding box center [1143, 599] width 84 height 29
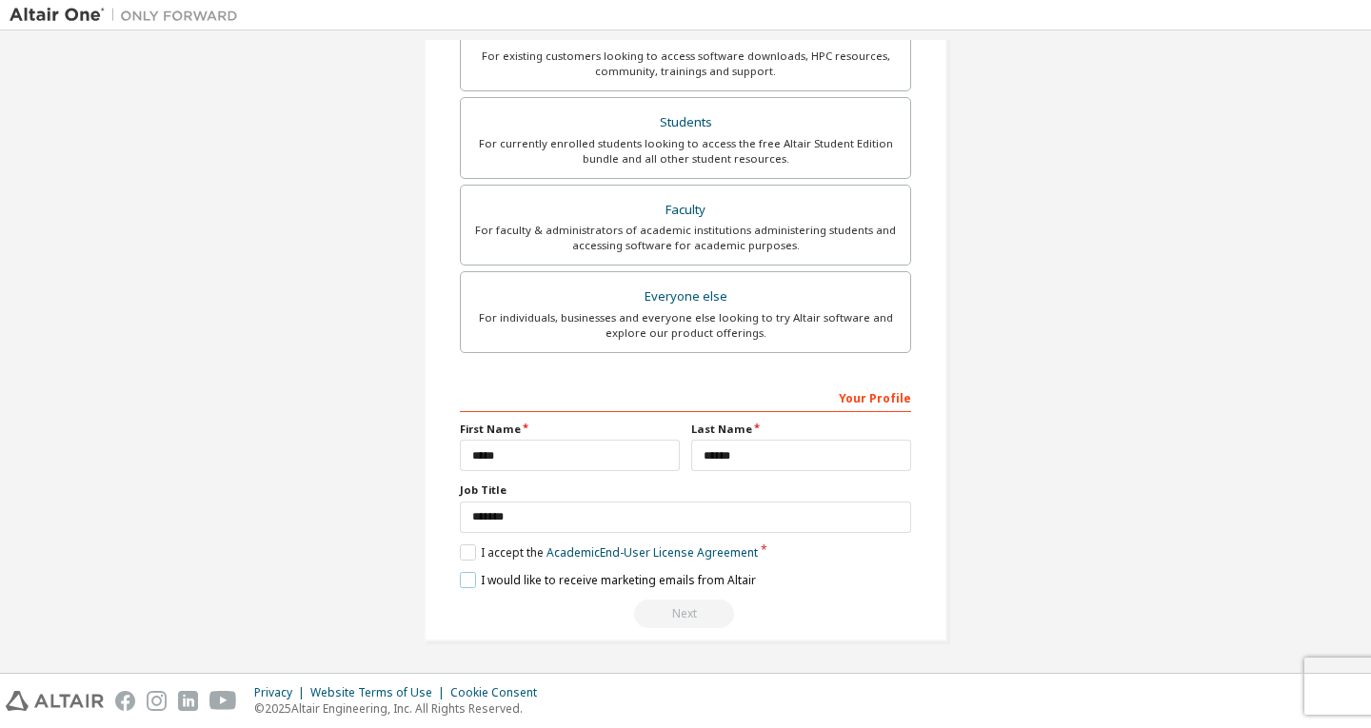
click at [462, 573] on label "I would like to receive marketing emails from Altair" at bounding box center [608, 580] width 296 height 16
click at [648, 607] on div "Next" at bounding box center [685, 614] width 451 height 29
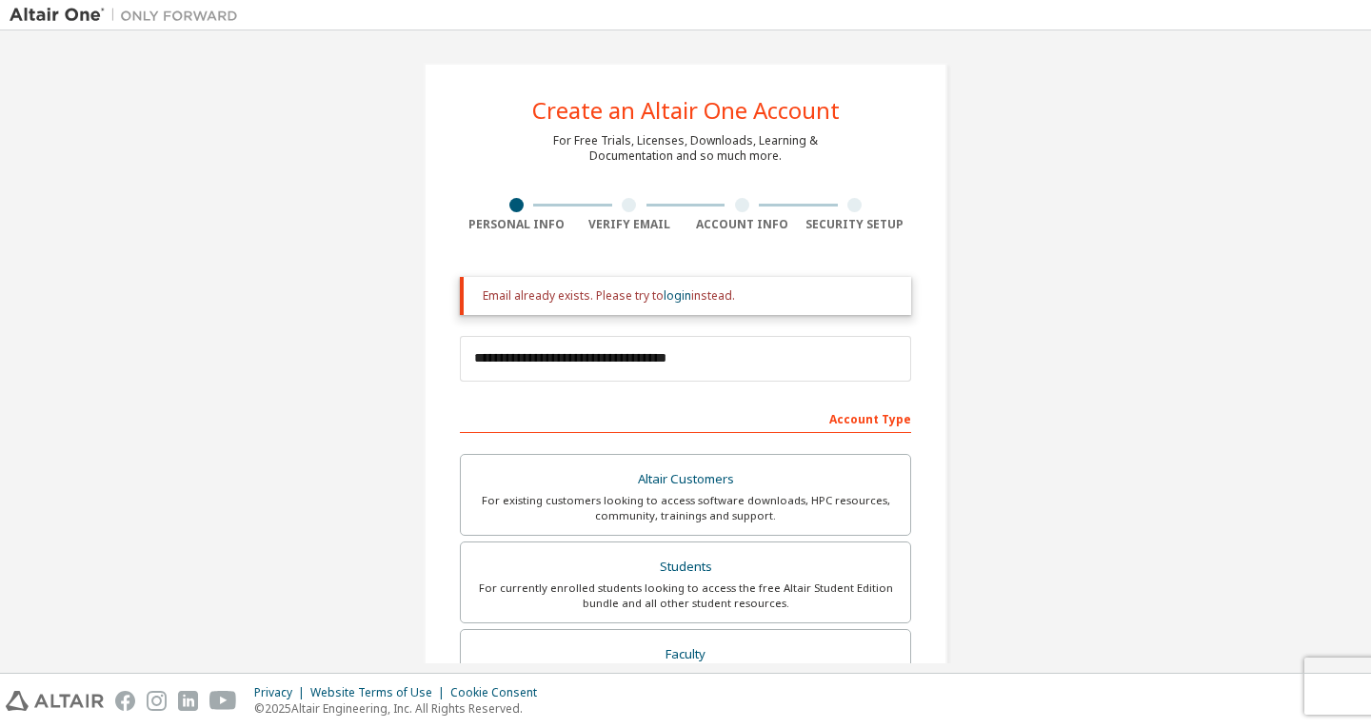
scroll to position [0, 0]
click at [671, 289] on link "login" at bounding box center [678, 296] width 28 height 16
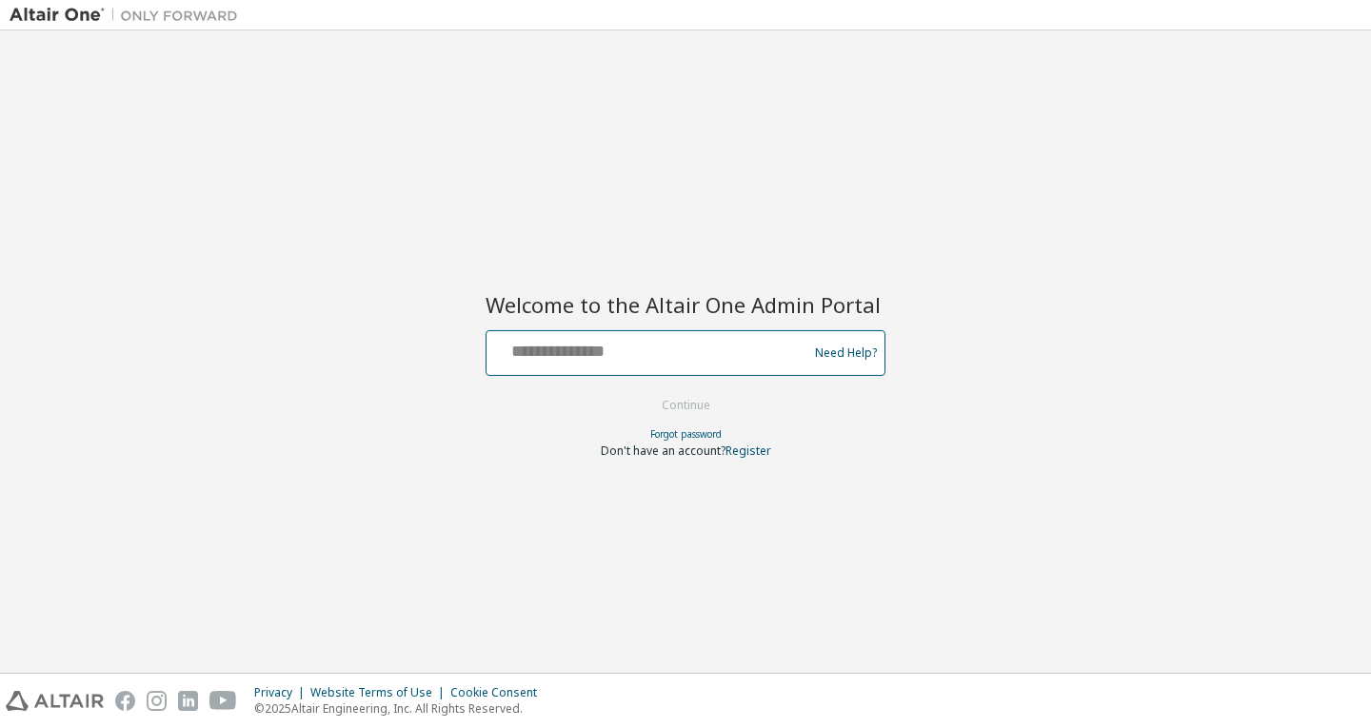
click at [585, 354] on input "text" at bounding box center [649, 349] width 311 height 28
type input "**********"
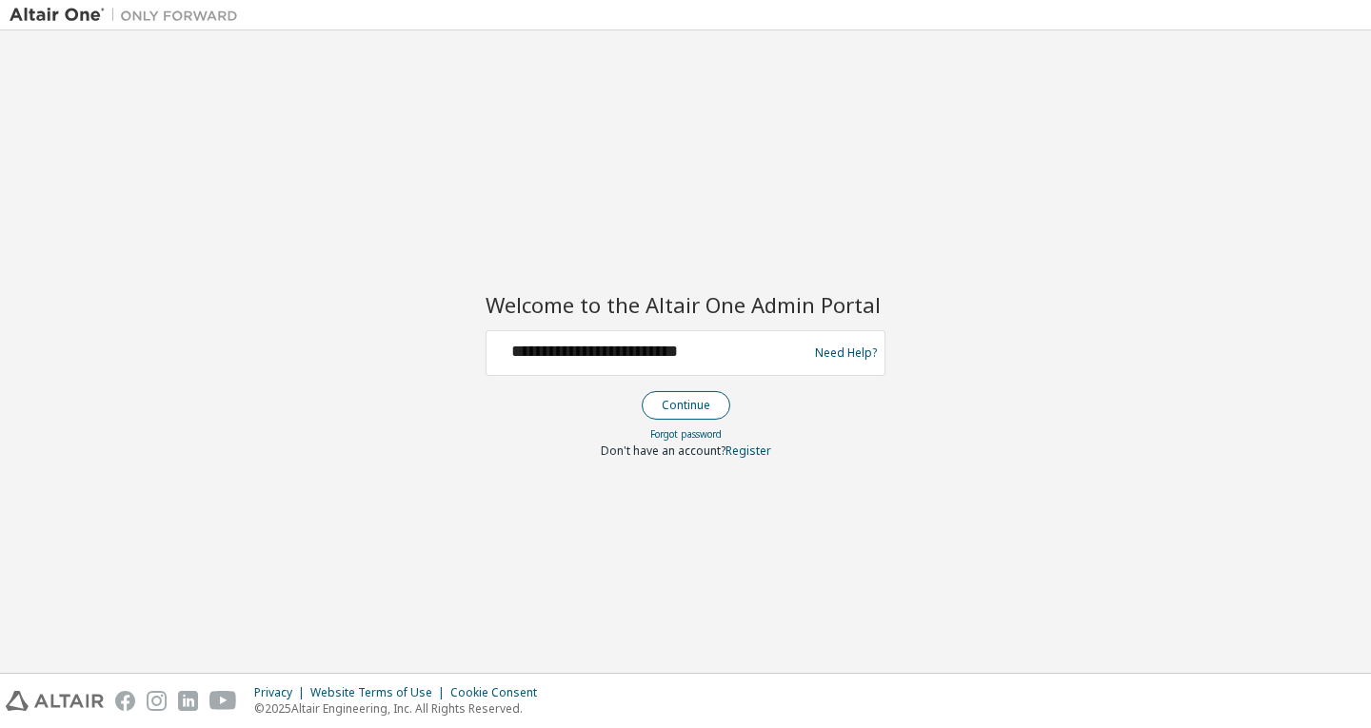
click at [683, 406] on button "Continue" at bounding box center [686, 405] width 89 height 29
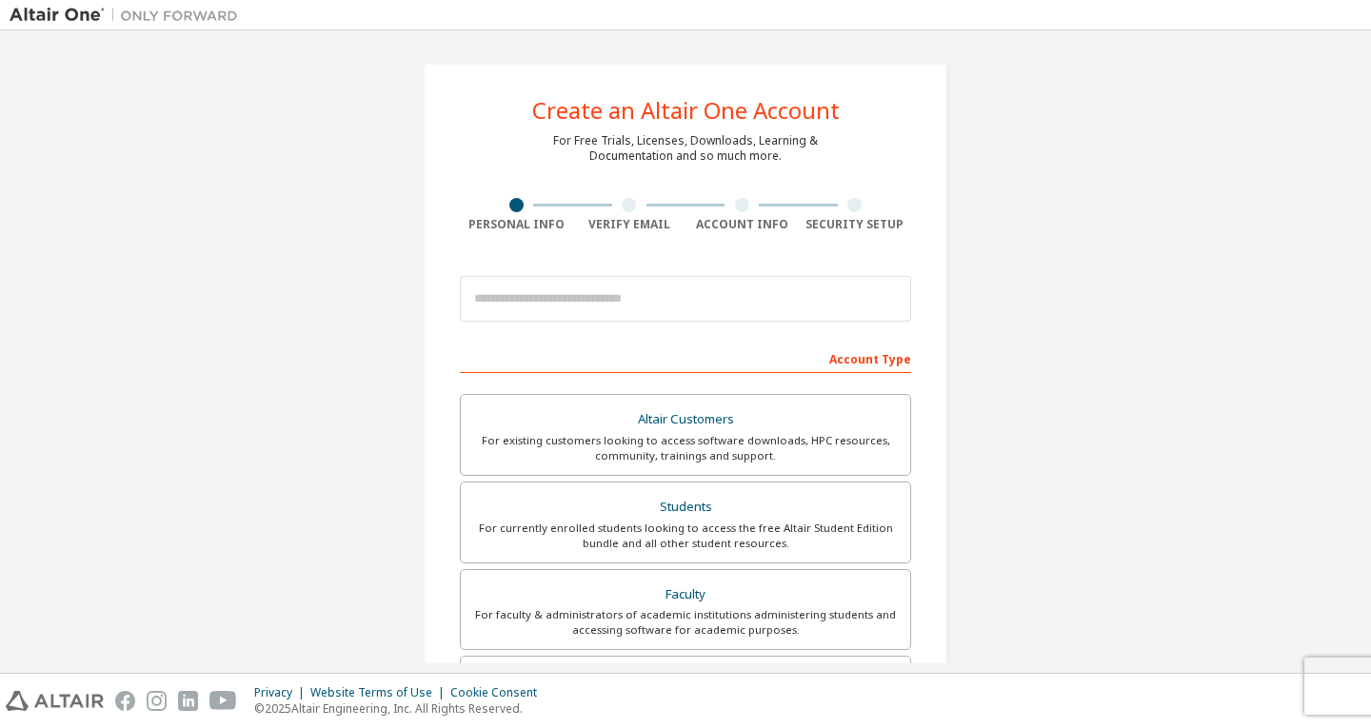
click at [1110, 407] on div "Create an Altair One Account For Free Trials, Licenses, Downloads, Learning & D…" at bounding box center [686, 544] width 1352 height 1008
click at [1129, 374] on div "Create an Altair One Account For Free Trials, Licenses, Downloads, Learning & D…" at bounding box center [686, 544] width 1352 height 1008
click at [1153, 405] on div "Create an Altair One Account For Free Trials, Licenses, Downloads, Learning & D…" at bounding box center [686, 544] width 1352 height 1008
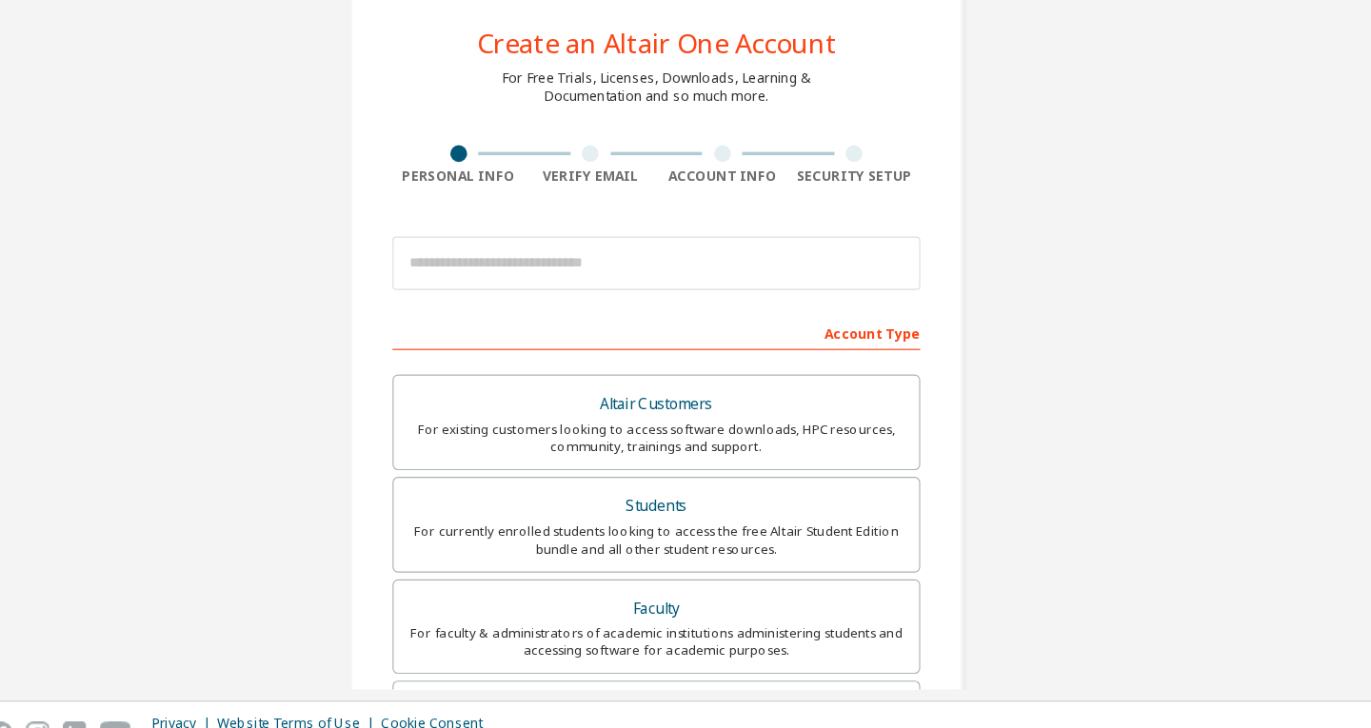
click at [1199, 474] on div "Create an Altair One Account For Free Trials, Licenses, Downloads, Learning & D…" at bounding box center [686, 544] width 1352 height 1008
click at [1225, 475] on div "Create an Altair One Account For Free Trials, Licenses, Downloads, Learning & D…" at bounding box center [686, 544] width 1352 height 1008
click at [1246, 485] on div "Create an Altair One Account For Free Trials, Licenses, Downloads, Learning & D…" at bounding box center [686, 544] width 1352 height 1008
click at [1259, 506] on div "Create an Altair One Account For Free Trials, Licenses, Downloads, Learning & D…" at bounding box center [686, 544] width 1352 height 1008
click at [247, 457] on div "Create an Altair One Account For Free Trials, Licenses, Downloads, Learning & D…" at bounding box center [686, 544] width 1352 height 1008
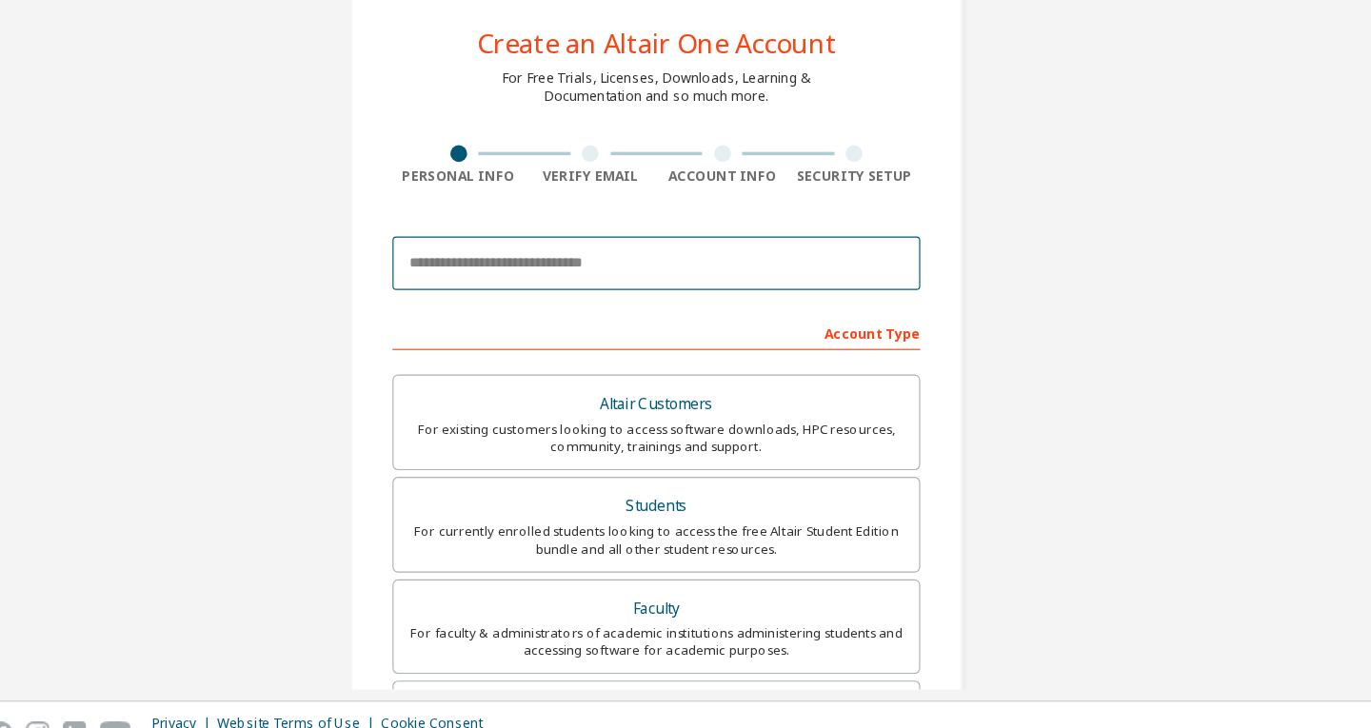
click at [510, 297] on input "email" at bounding box center [685, 299] width 451 height 46
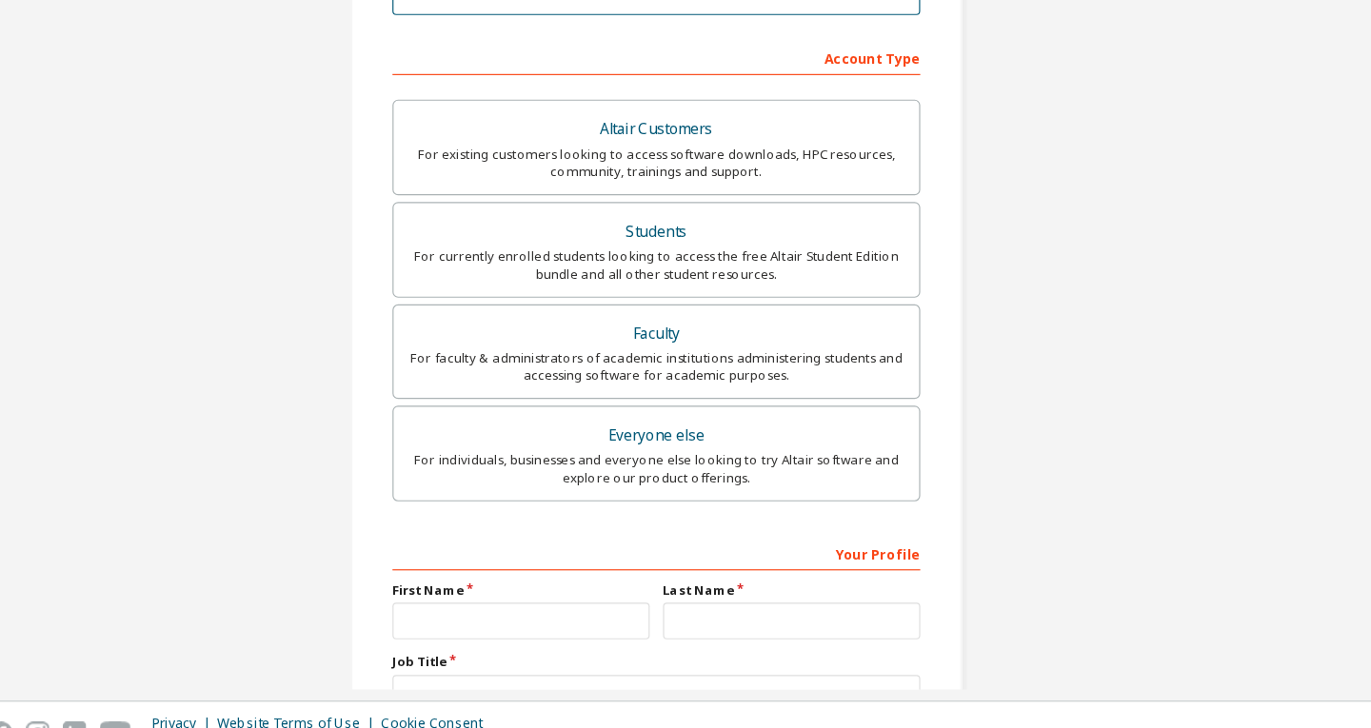
scroll to position [445, 0]
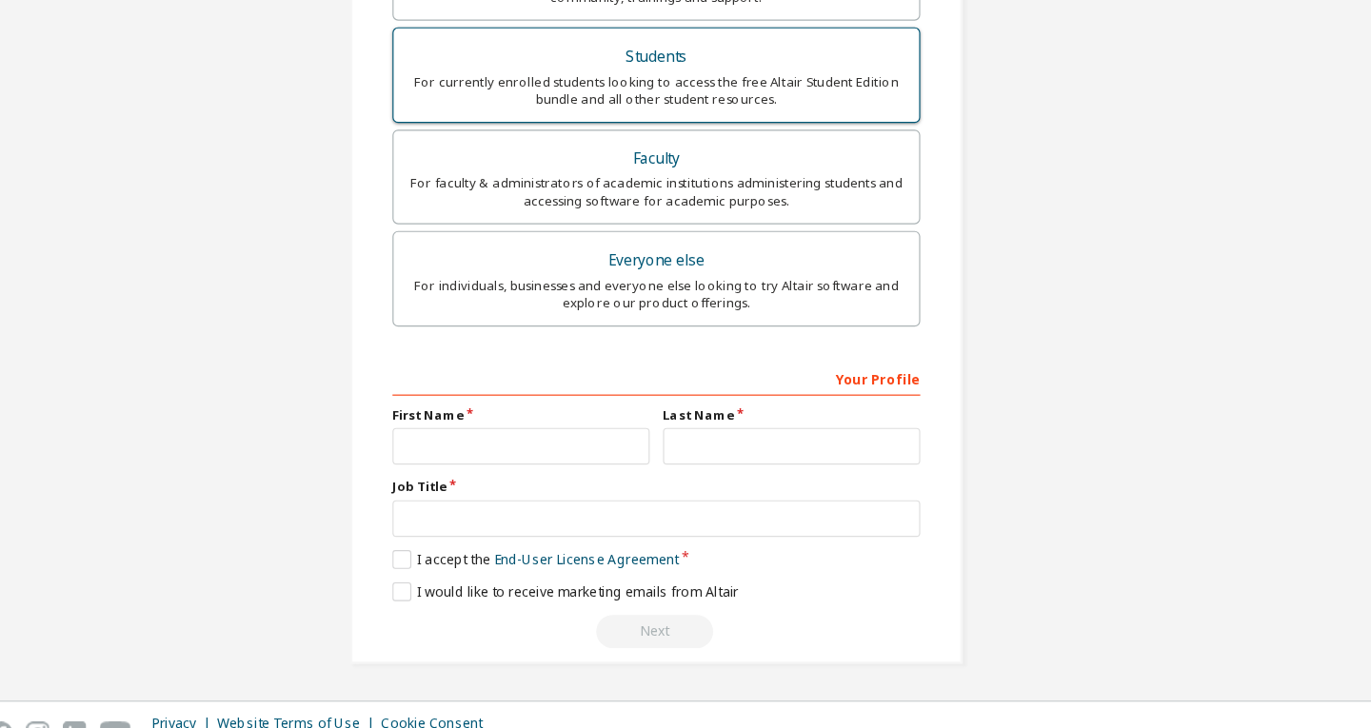
type input "**********"
click at [582, 139] on div "For currently enrolled students looking to access the free Altair Student Editi…" at bounding box center [685, 151] width 426 height 30
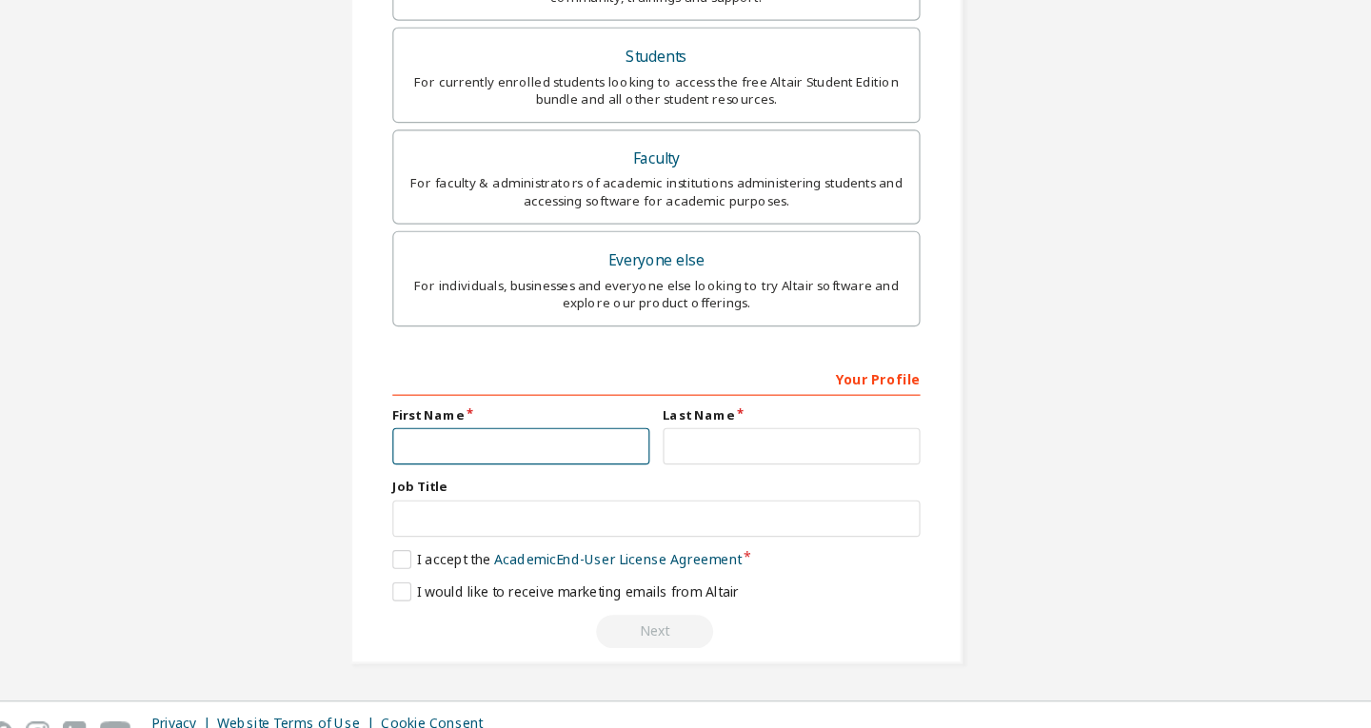
click at [527, 457] on input "text" at bounding box center [570, 455] width 220 height 31
type input "*****"
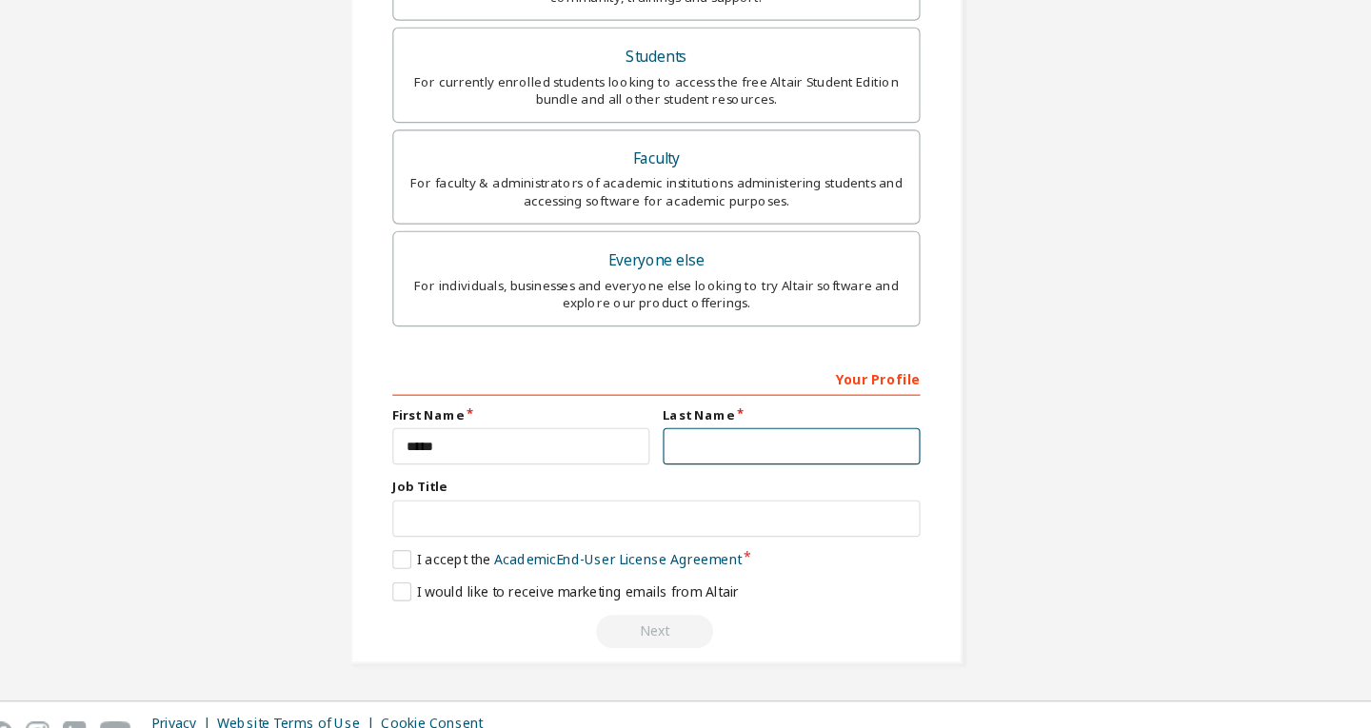
click at [729, 452] on input "text" at bounding box center [801, 455] width 220 height 31
type input "******"
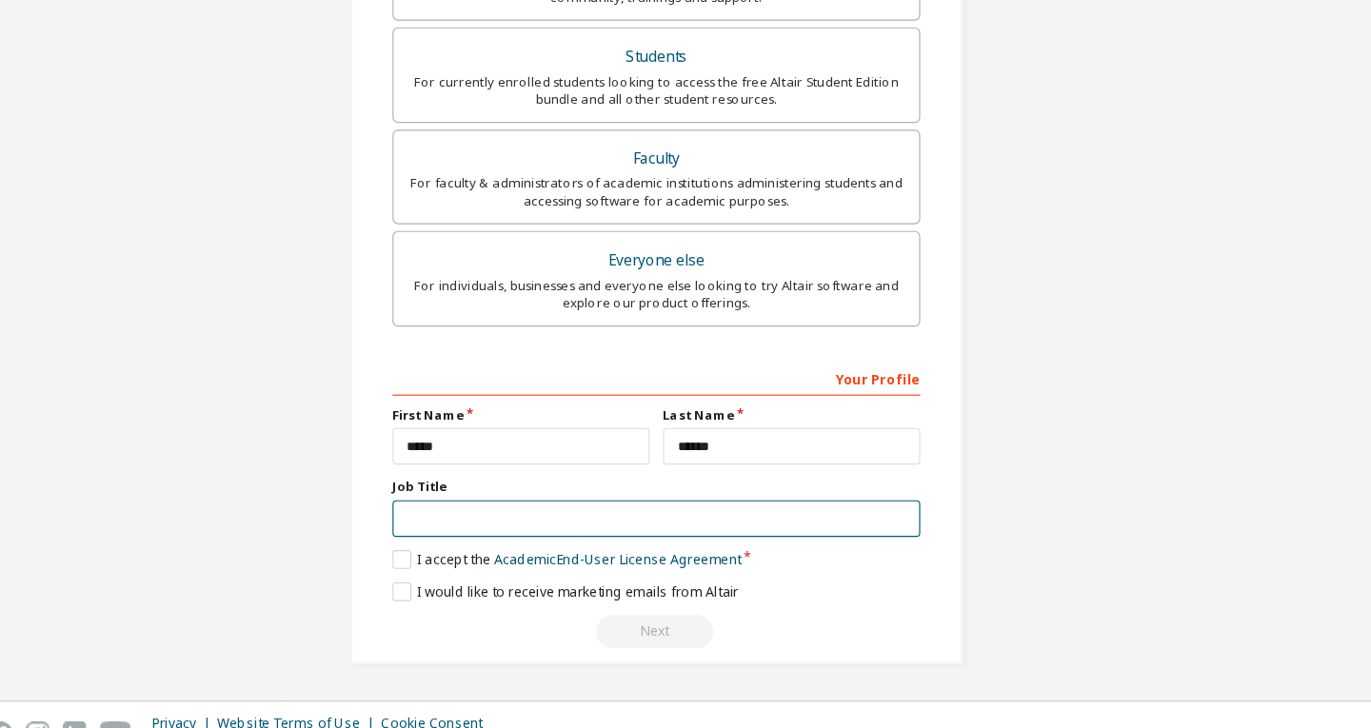
click at [585, 509] on input "text" at bounding box center [685, 517] width 451 height 31
type input "*******"
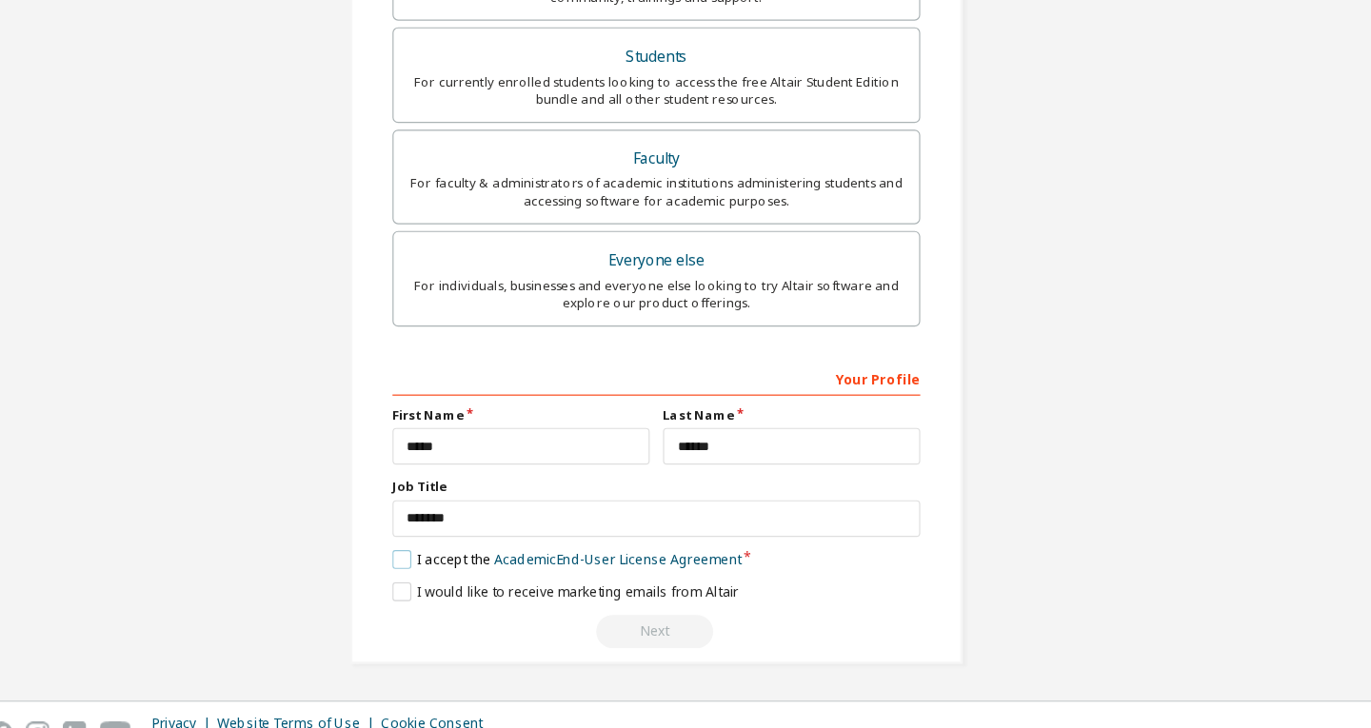
click at [462, 545] on label "I accept the Academic End-User License Agreement" at bounding box center [609, 553] width 298 height 16
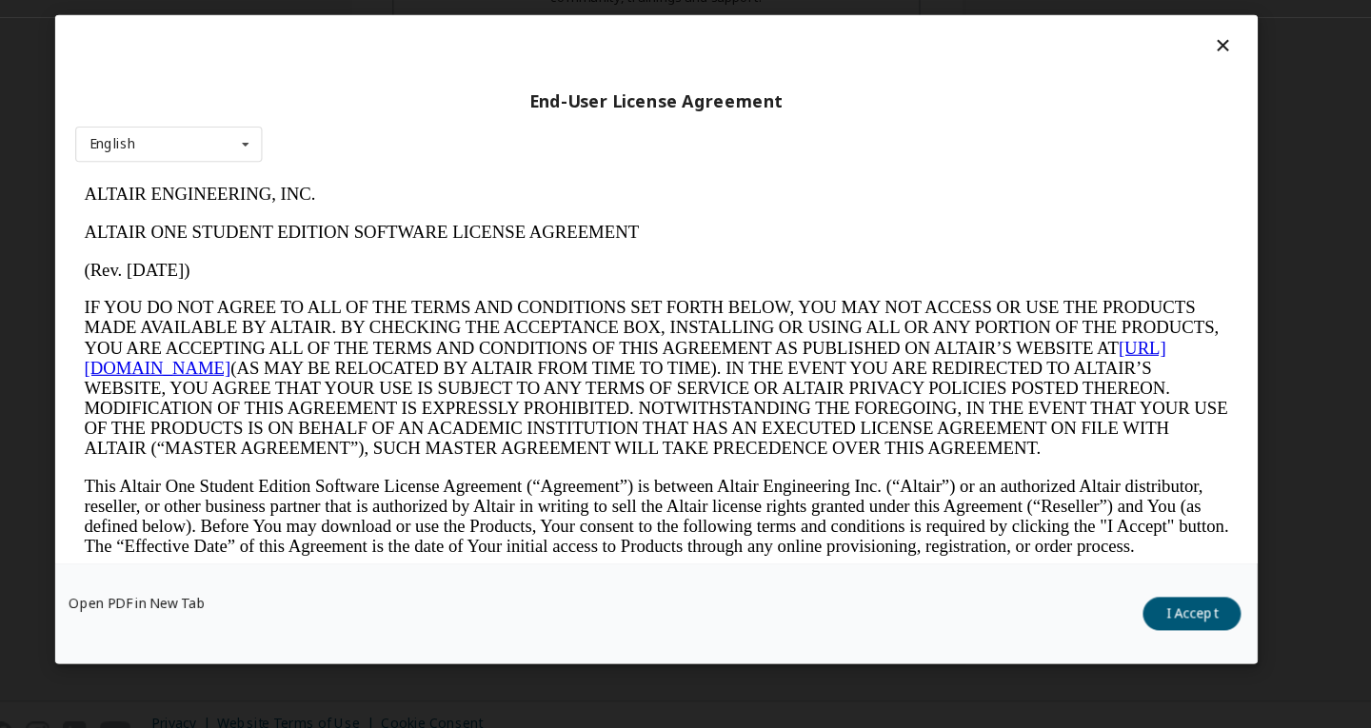
scroll to position [0, 0]
click at [1115, 593] on button "I Accept" at bounding box center [1143, 599] width 84 height 29
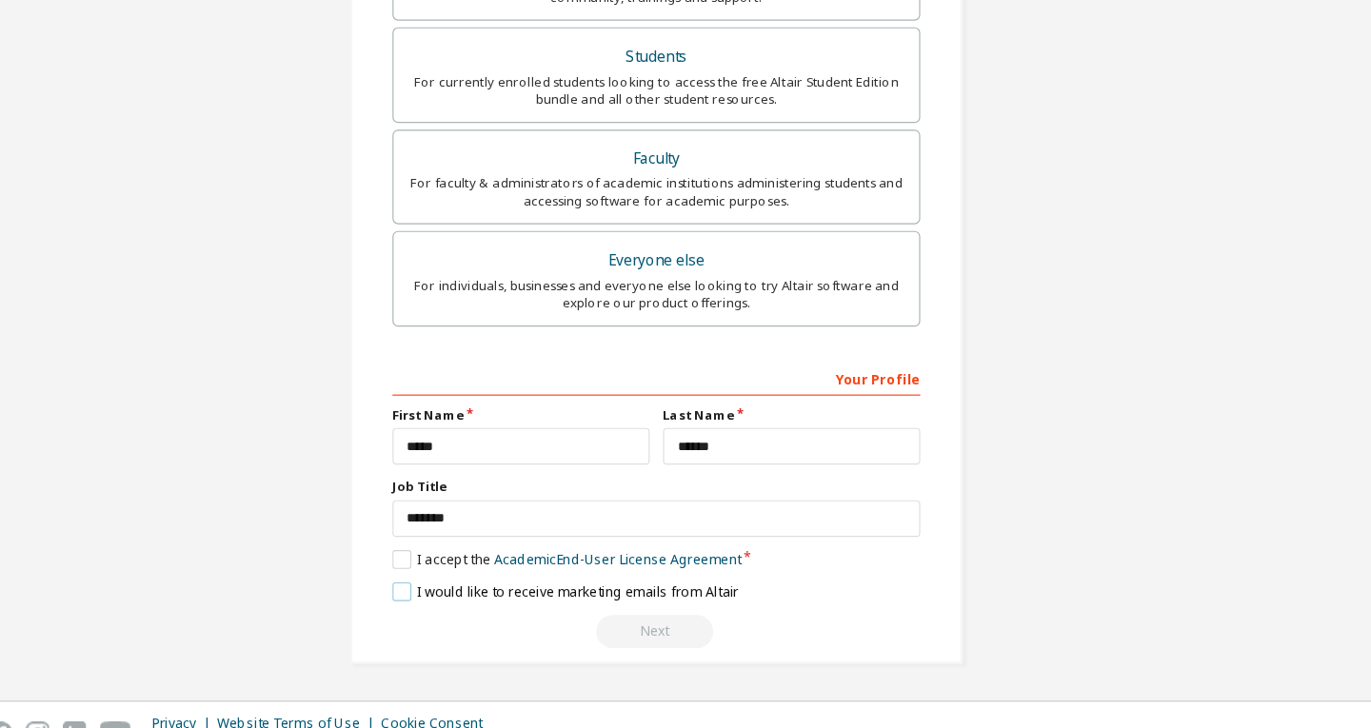
click at [462, 580] on label "I would like to receive marketing emails from Altair" at bounding box center [608, 580] width 296 height 16
click at [654, 610] on div "Next" at bounding box center [685, 614] width 451 height 29
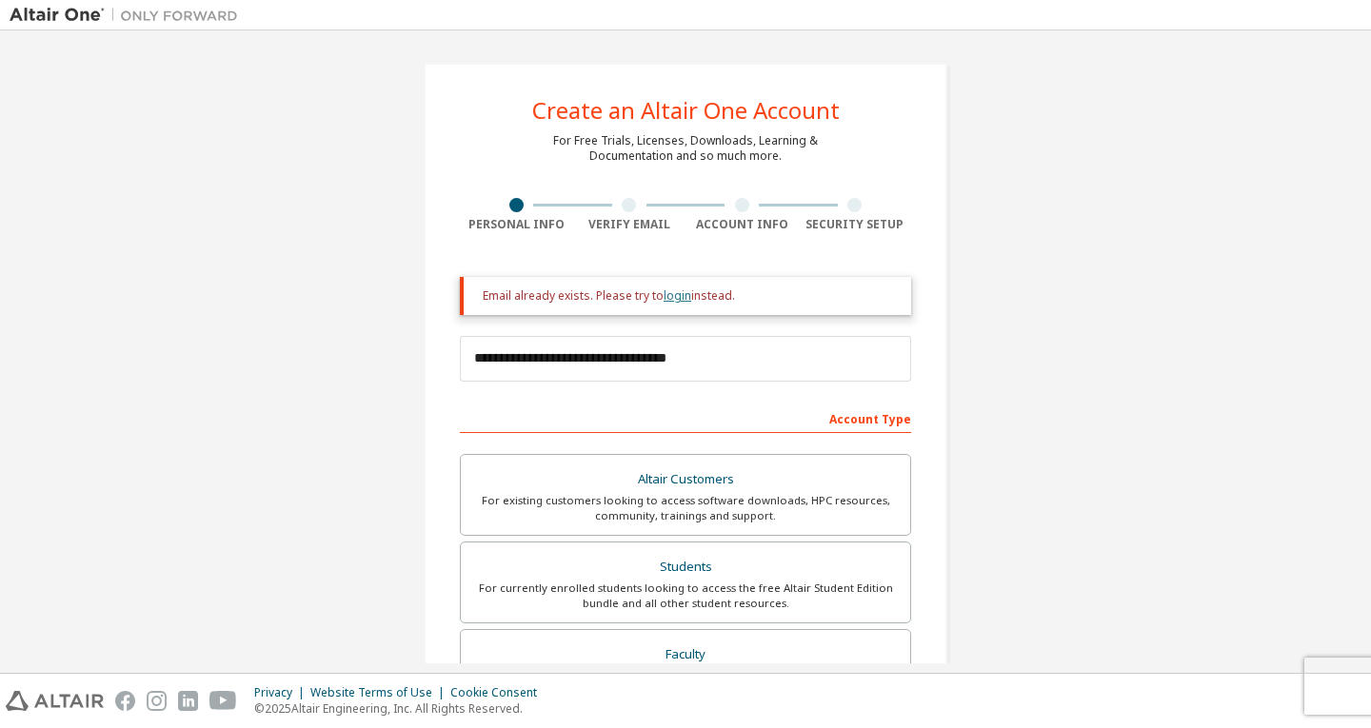
click at [675, 292] on link "login" at bounding box center [678, 296] width 28 height 16
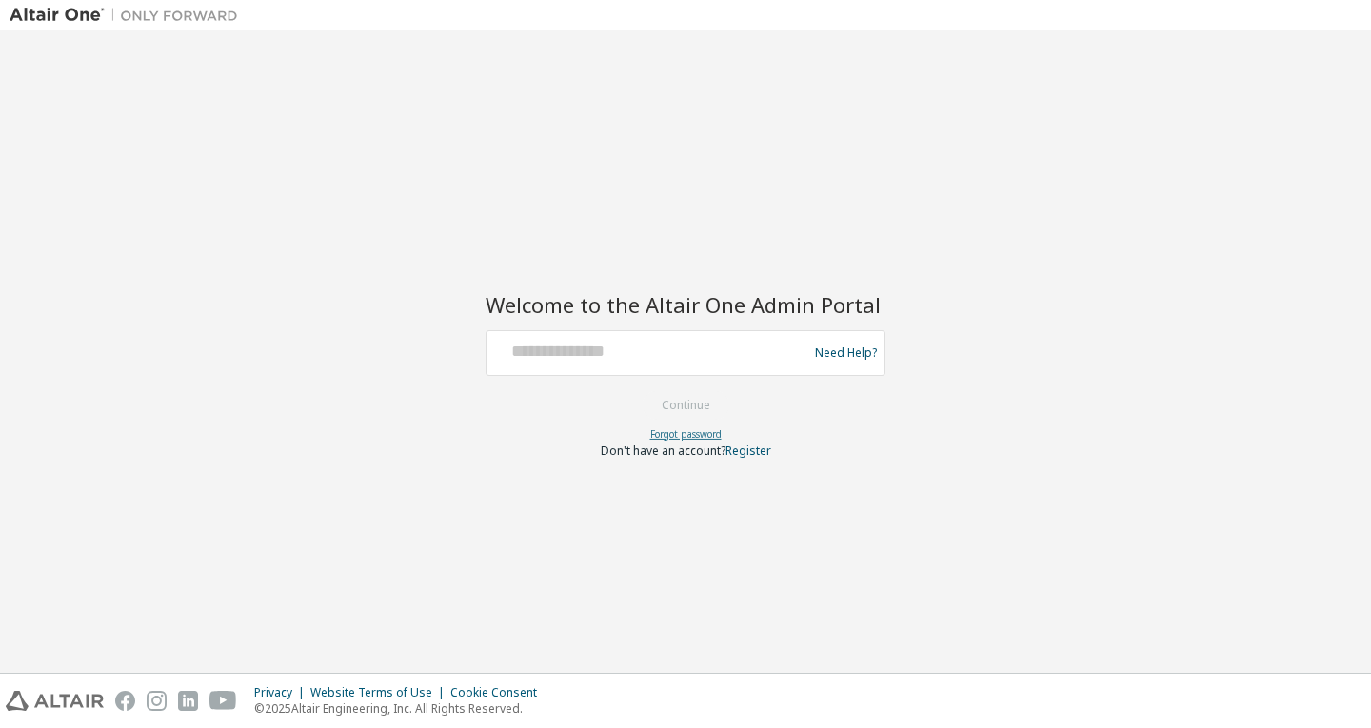
click at [681, 428] on link "Forgot password" at bounding box center [685, 433] width 71 height 13
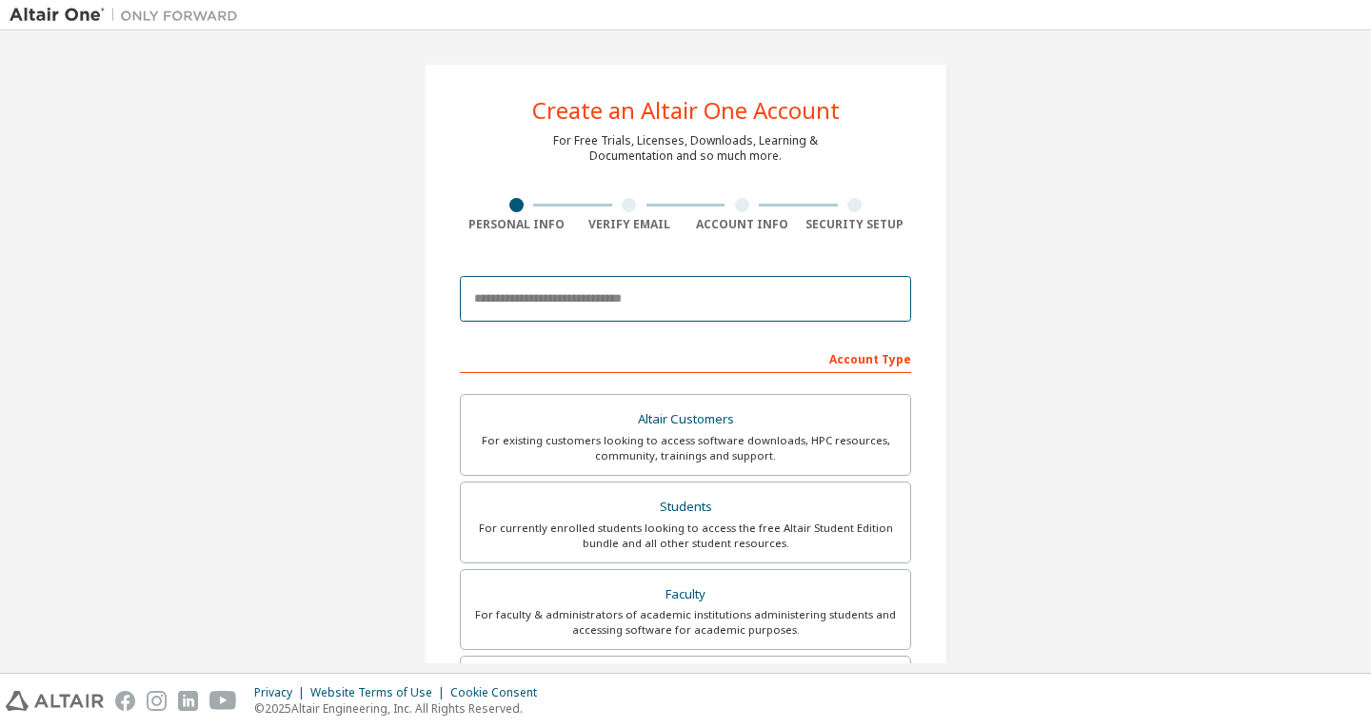
click at [717, 308] on input "email" at bounding box center [685, 299] width 451 height 46
click at [595, 298] on input "**********" at bounding box center [685, 299] width 451 height 46
click at [591, 297] on input "**********" at bounding box center [685, 299] width 451 height 46
click at [664, 305] on input "**********" at bounding box center [685, 299] width 451 height 46
type input "**********"
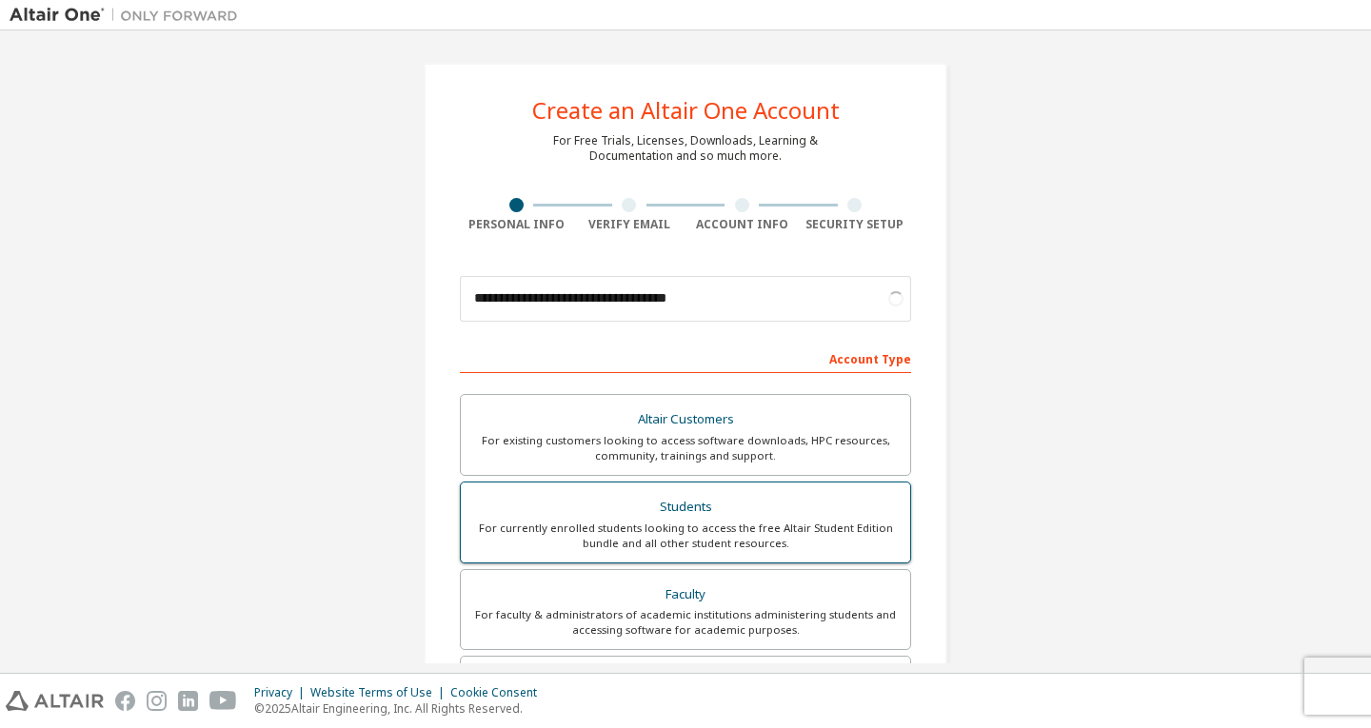
click at [712, 516] on div "Students" at bounding box center [685, 507] width 426 height 27
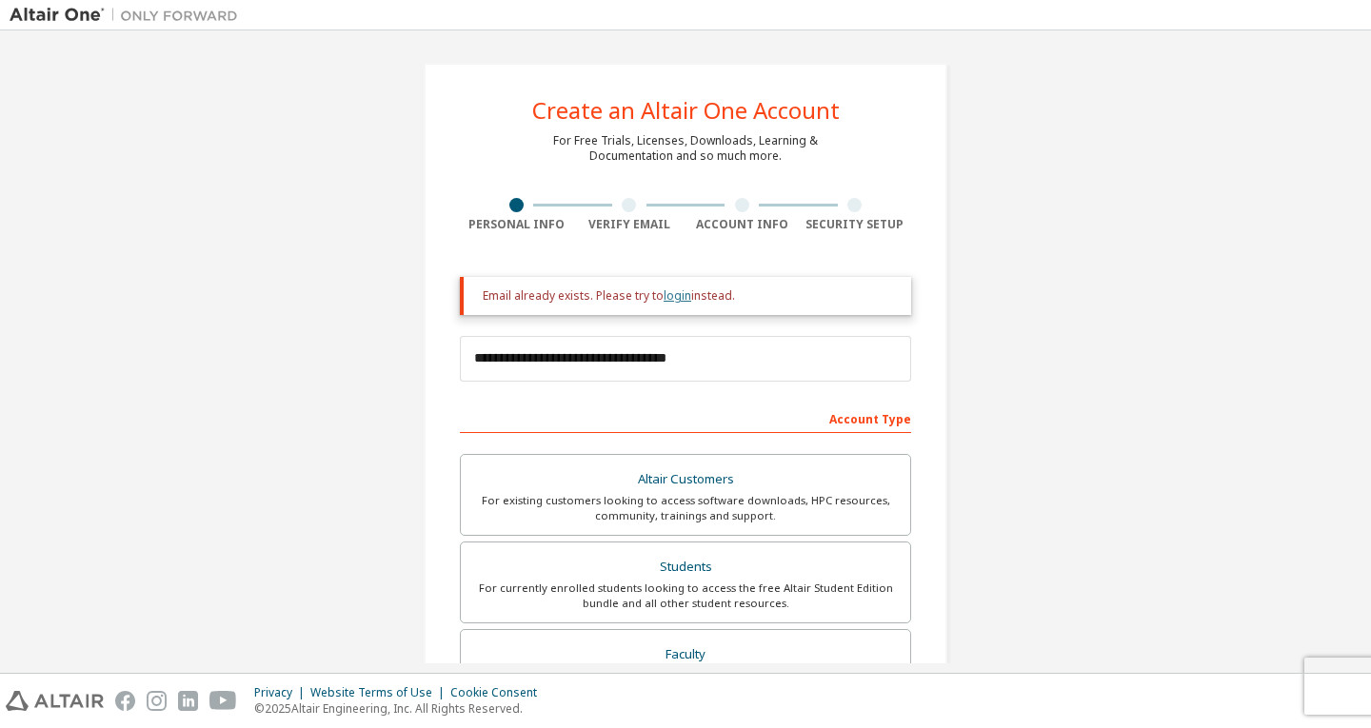
click at [666, 299] on link "login" at bounding box center [678, 296] width 28 height 16
